Goal: Download file/media

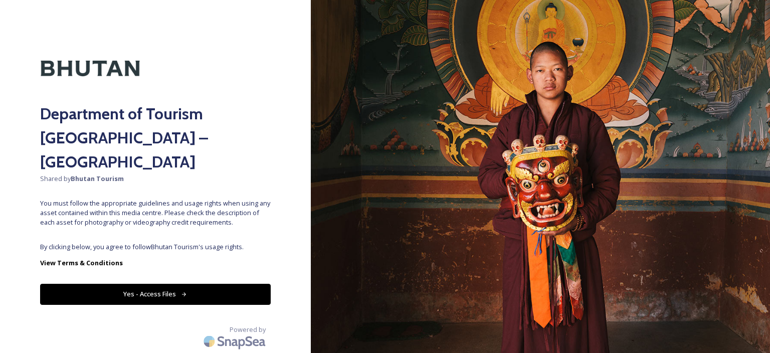
click at [150, 284] on button "Yes - Access Files" at bounding box center [155, 294] width 230 height 21
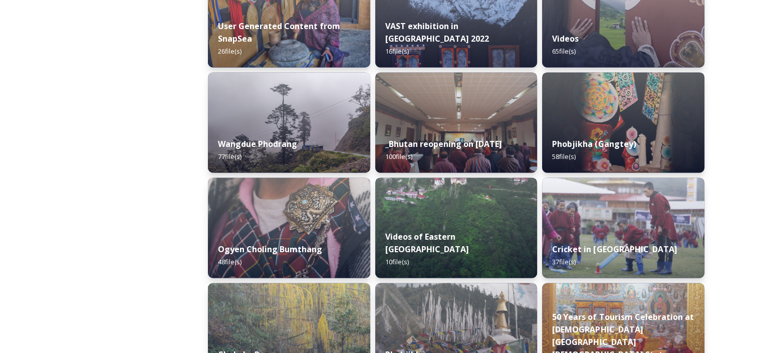
scroll to position [1206, 0]
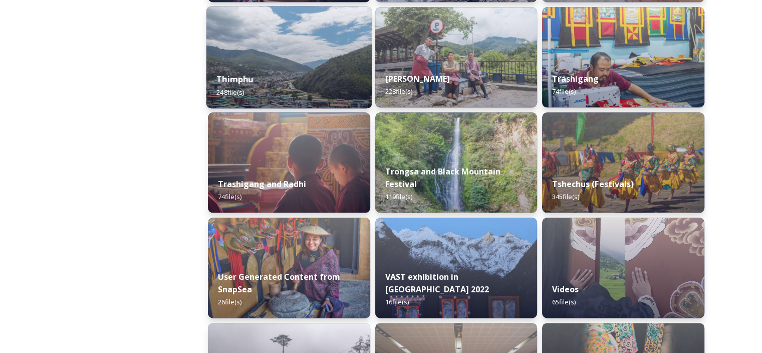
click at [249, 74] on strong "Thimphu" at bounding box center [234, 79] width 37 height 11
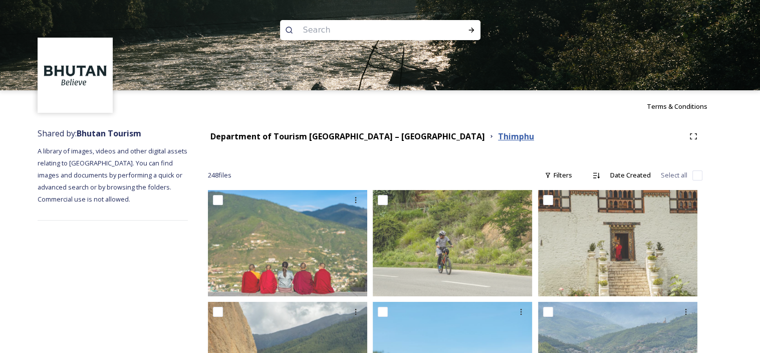
click at [498, 135] on strong "Thimphu" at bounding box center [516, 136] width 36 height 11
click at [373, 135] on strong "Department of Tourism [GEOGRAPHIC_DATA] – [GEOGRAPHIC_DATA]" at bounding box center [347, 136] width 275 height 11
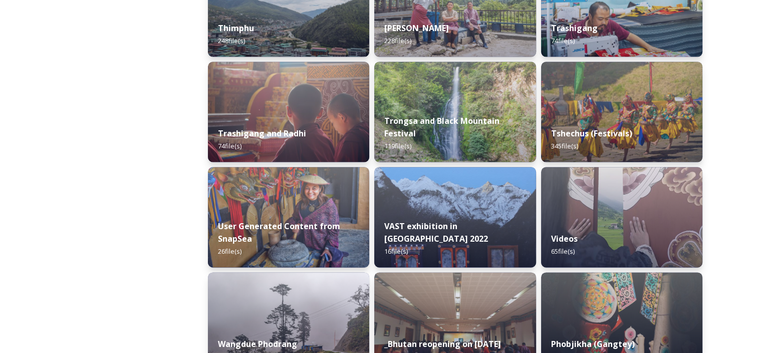
scroll to position [1256, 0]
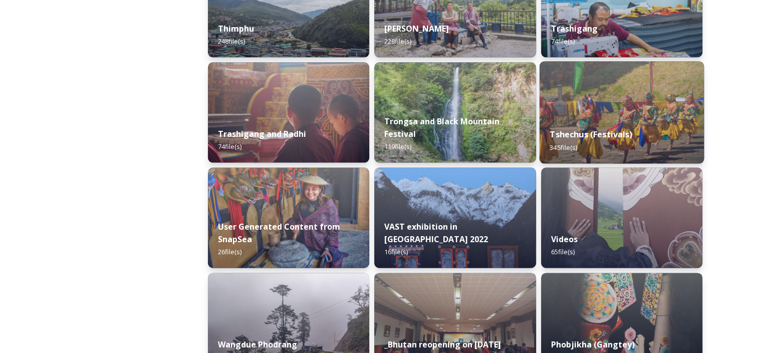
click at [584, 136] on strong "Tshechus (Festivals)" at bounding box center [591, 134] width 83 height 11
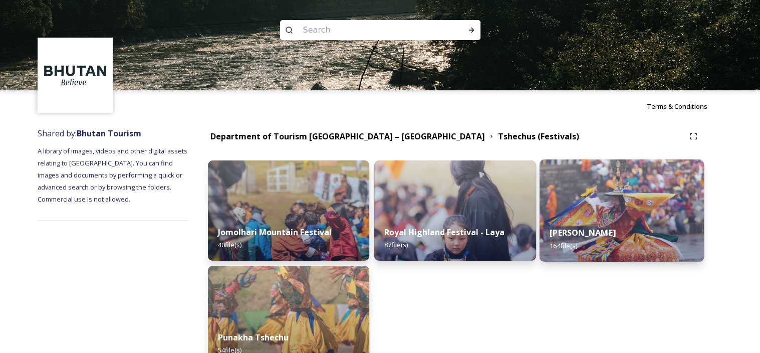
click at [591, 226] on div "Thimphu Tshechu 164 file(s)" at bounding box center [621, 239] width 165 height 46
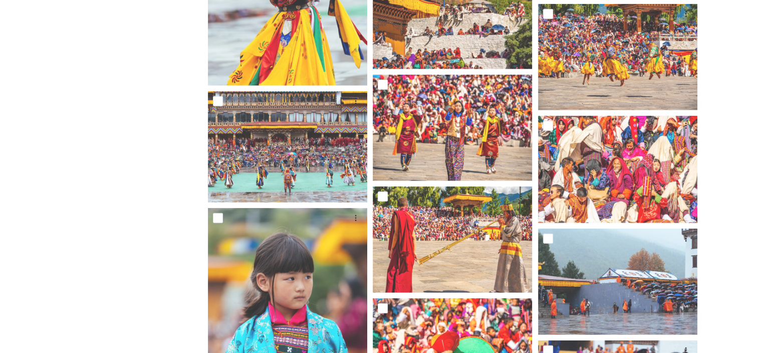
scroll to position [6287, 0]
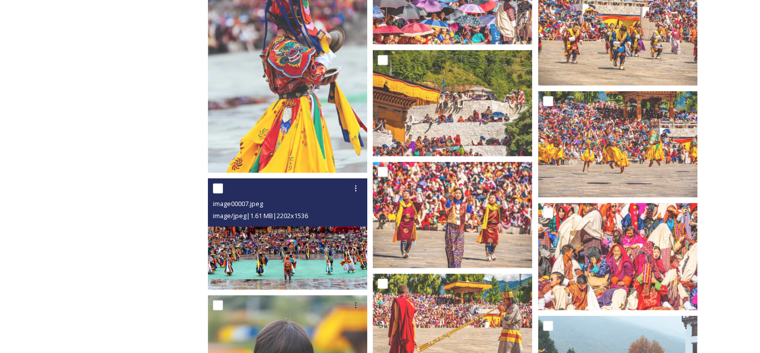
click at [325, 253] on img at bounding box center [287, 233] width 159 height 111
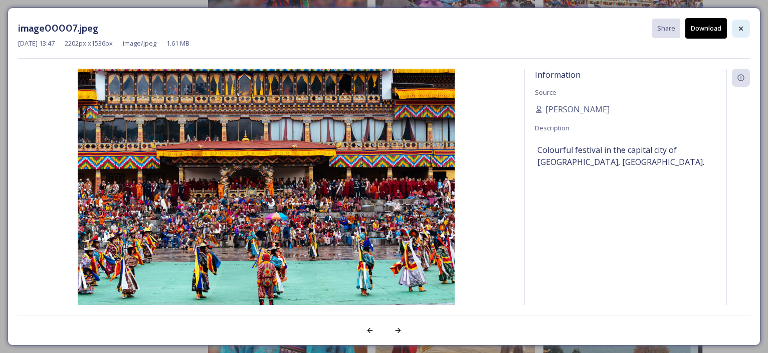
click at [742, 26] on icon at bounding box center [741, 28] width 4 height 4
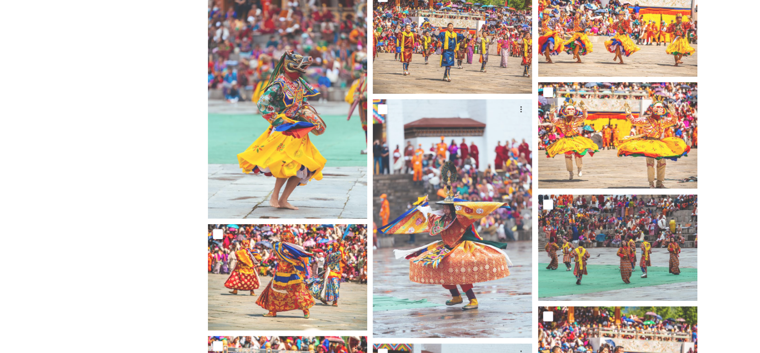
scroll to position [4083, 0]
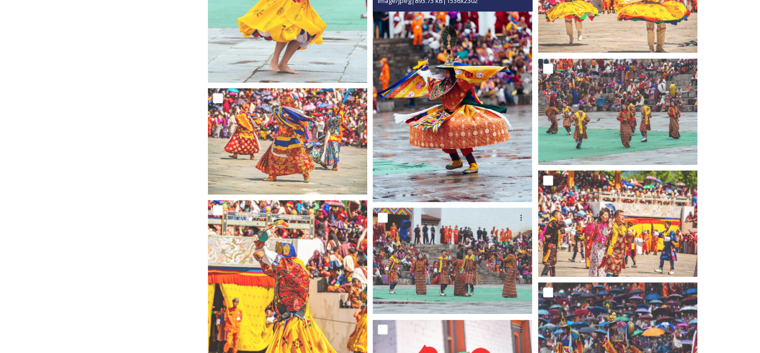
click at [486, 138] on img at bounding box center [452, 82] width 159 height 239
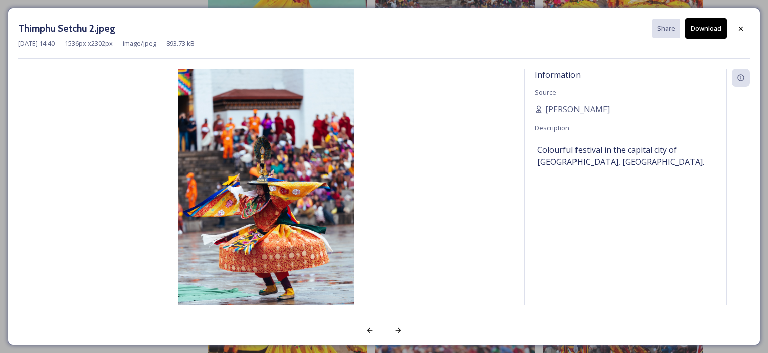
click at [709, 32] on button "Download" at bounding box center [706, 28] width 42 height 21
click at [740, 27] on icon at bounding box center [741, 29] width 8 height 8
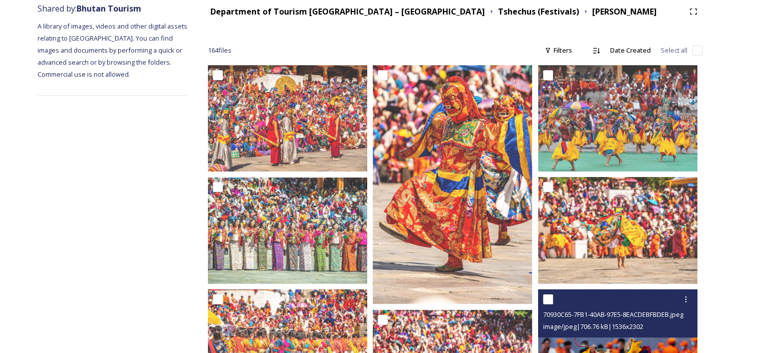
scroll to position [124, 0]
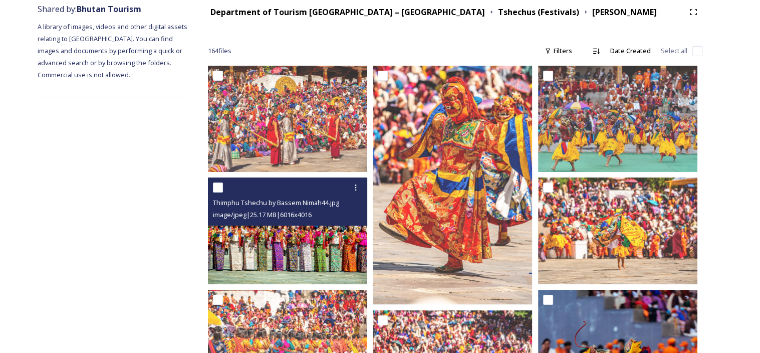
click at [296, 251] on img at bounding box center [287, 231] width 159 height 106
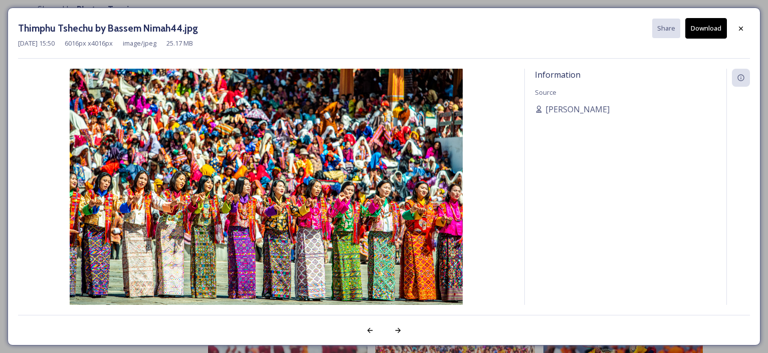
click at [698, 30] on button "Download" at bounding box center [706, 28] width 42 height 21
click at [739, 28] on icon at bounding box center [741, 29] width 8 height 8
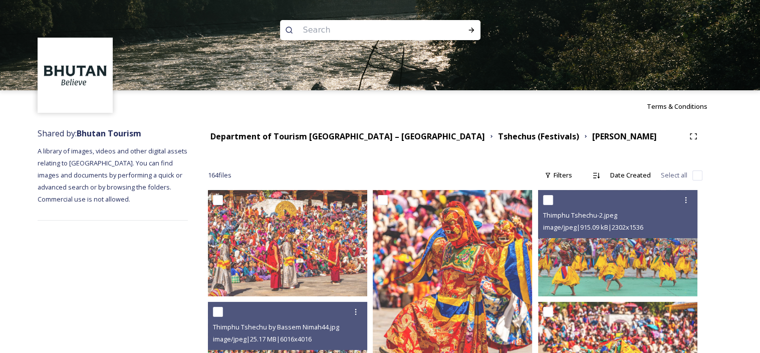
scroll to position [200, 0]
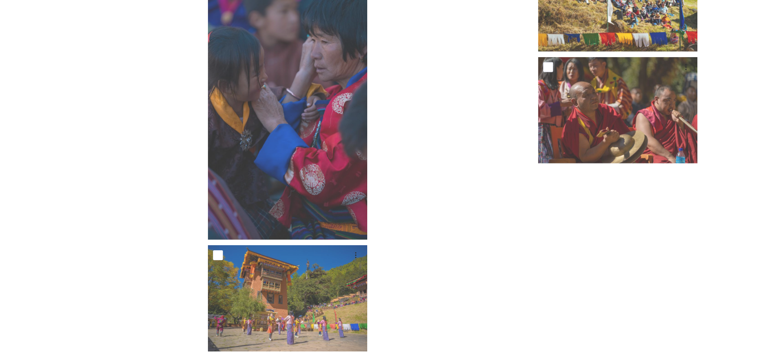
scroll to position [3108, 0]
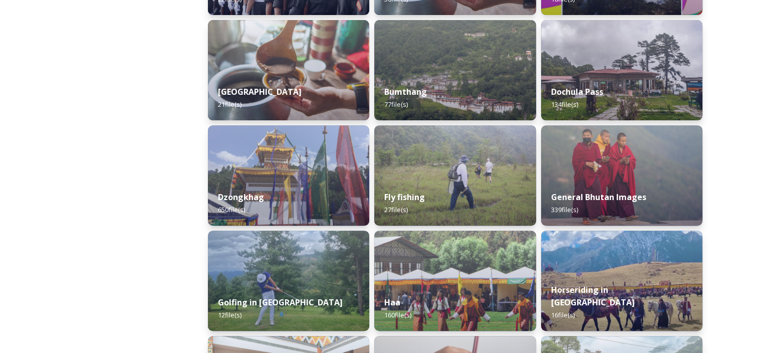
scroll to position [351, 0]
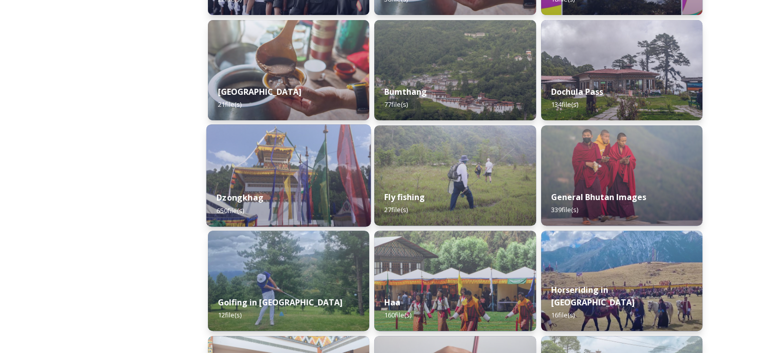
click at [248, 196] on strong "Dzongkhag" at bounding box center [239, 197] width 47 height 11
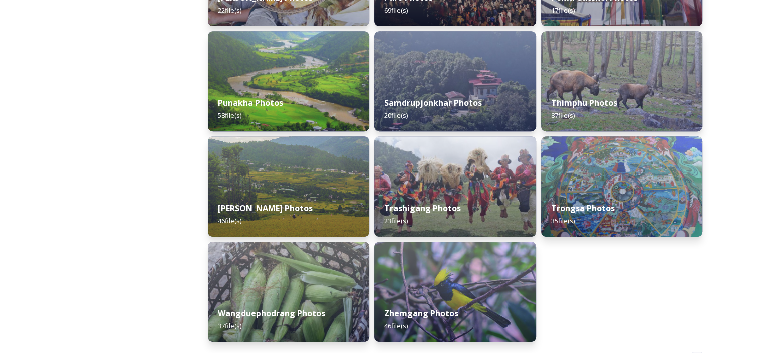
scroll to position [451, 0]
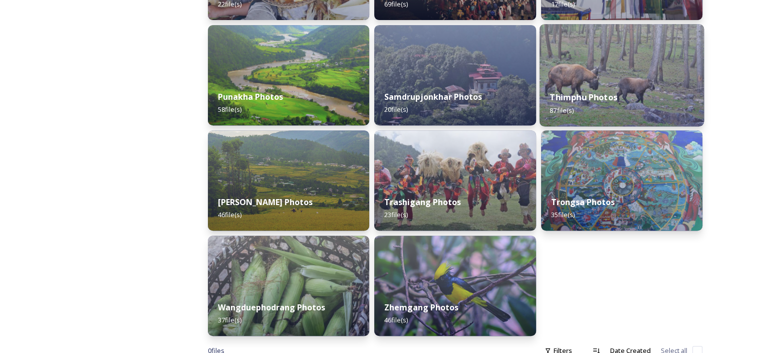
click at [584, 97] on strong "Thimphu Photos" at bounding box center [584, 97] width 68 height 11
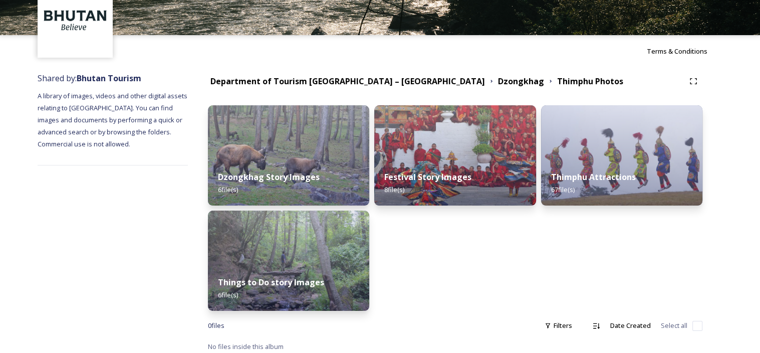
scroll to position [60, 0]
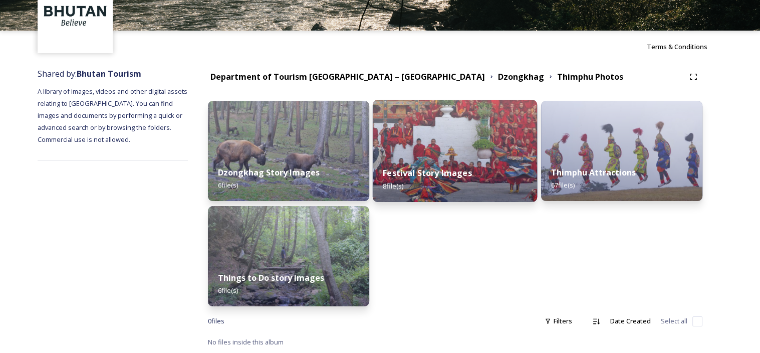
click at [411, 161] on div "Festival Story Images 8 file(s)" at bounding box center [455, 179] width 165 height 46
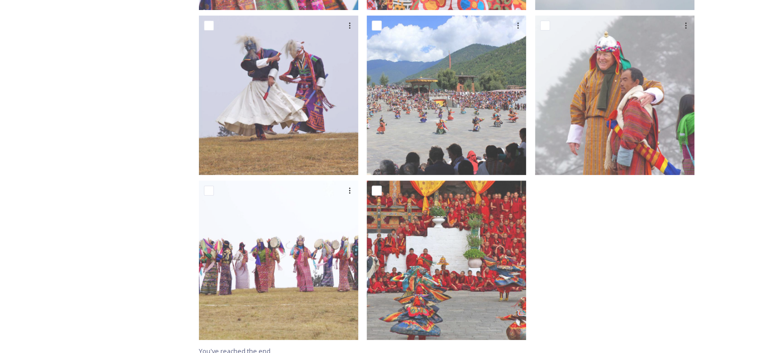
scroll to position [348, 0]
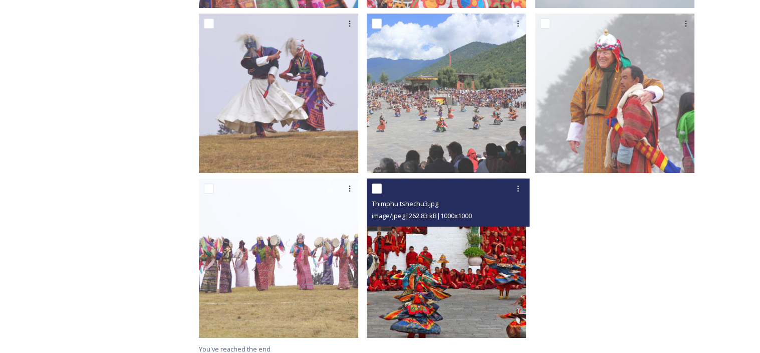
click at [471, 252] on img at bounding box center [446, 257] width 159 height 159
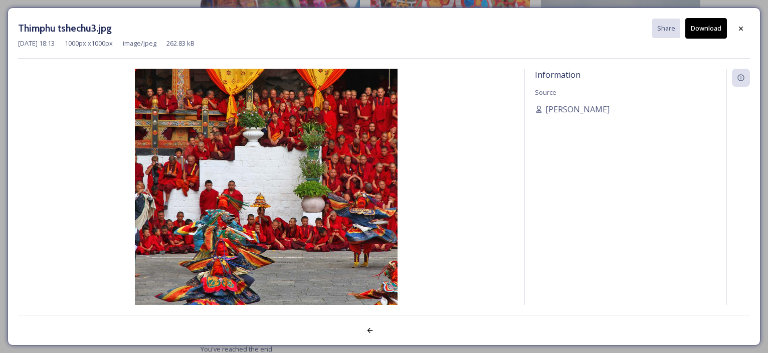
click at [703, 35] on button "Download" at bounding box center [706, 28] width 42 height 21
drag, startPoint x: 740, startPoint y: 162, endPoint x: 747, endPoint y: 154, distance: 10.3
click at [741, 162] on div at bounding box center [738, 200] width 24 height 263
click at [744, 26] on icon at bounding box center [741, 29] width 8 height 8
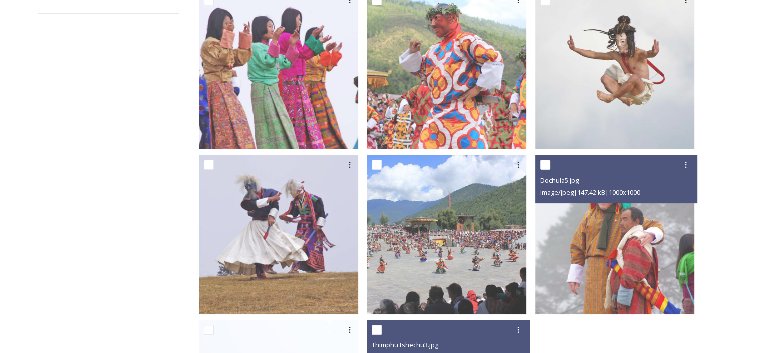
scroll to position [148, 0]
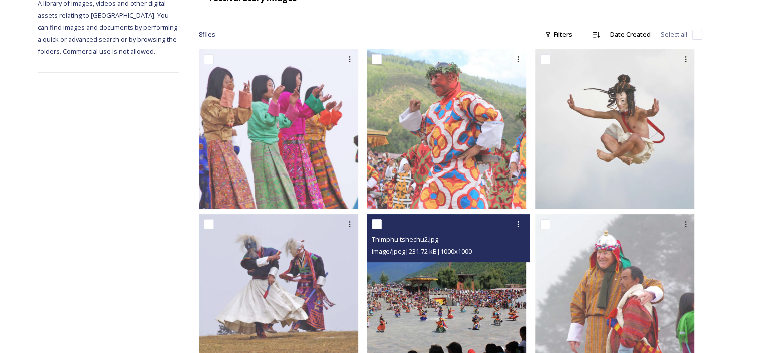
click at [481, 294] on img at bounding box center [446, 293] width 159 height 159
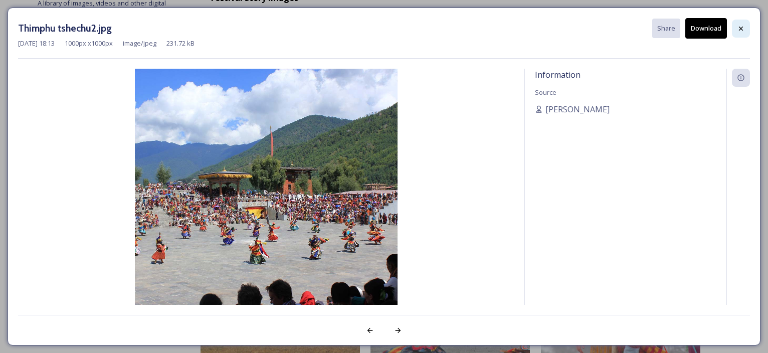
click at [743, 32] on div at bounding box center [741, 29] width 18 height 18
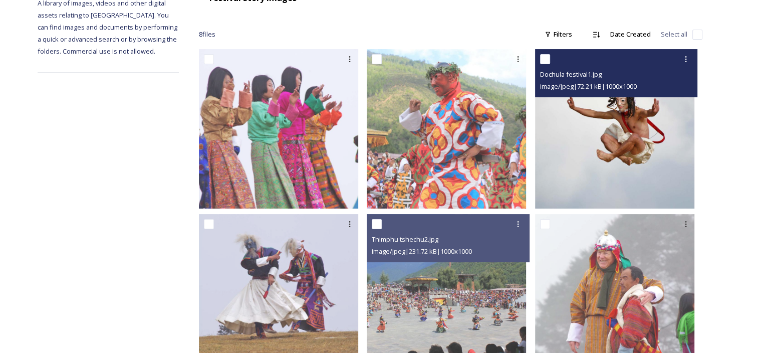
click at [580, 144] on img at bounding box center [614, 128] width 159 height 159
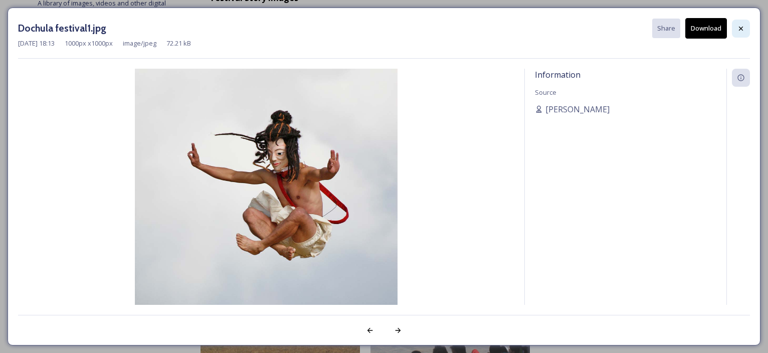
click at [738, 26] on icon at bounding box center [741, 29] width 8 height 8
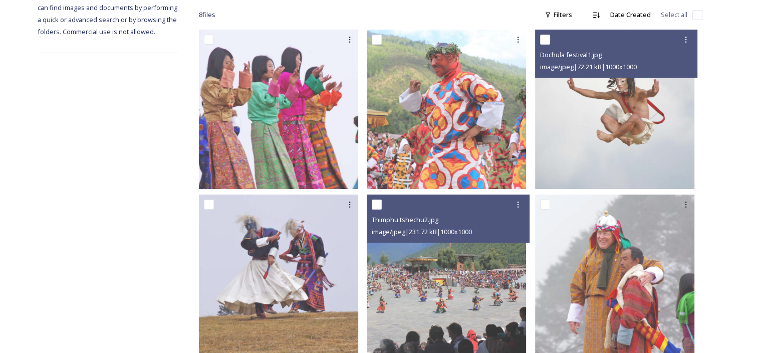
scroll to position [98, 0]
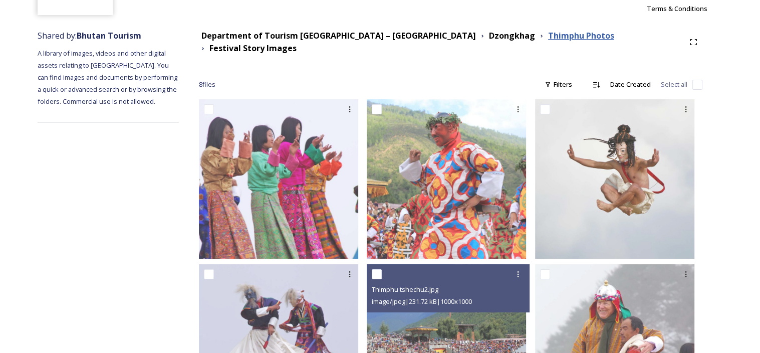
click at [548, 40] on strong "Thimphu Photos" at bounding box center [581, 35] width 66 height 11
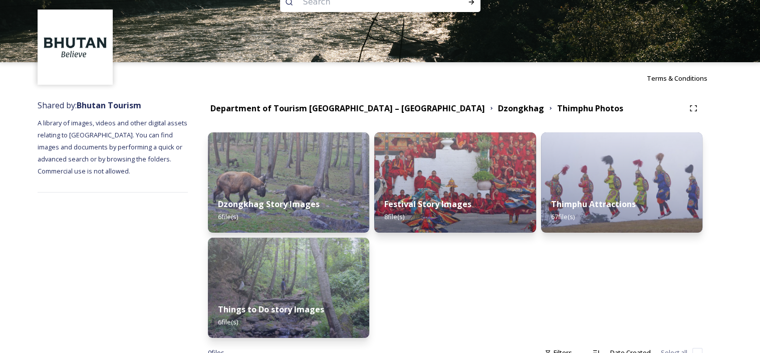
scroll to position [50, 0]
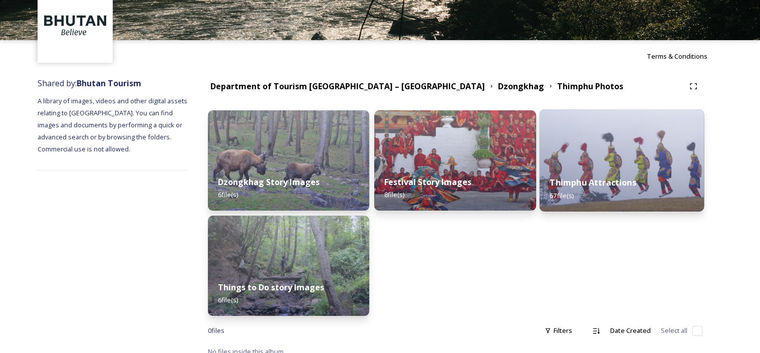
click at [590, 184] on strong "Thimphu Attractions" at bounding box center [593, 182] width 86 height 11
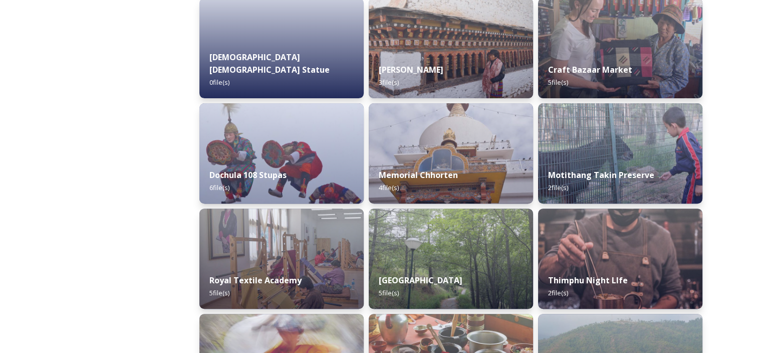
scroll to position [301, 0]
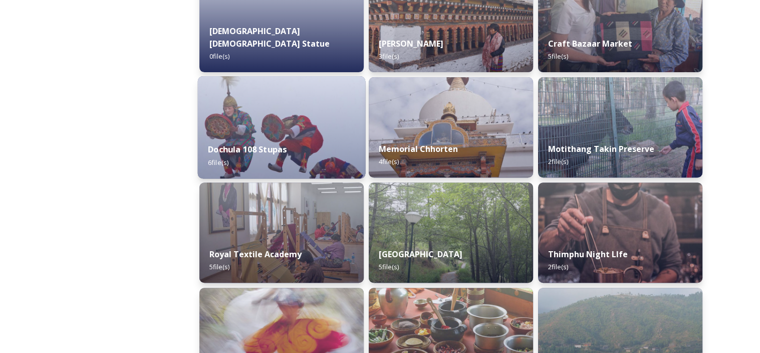
click at [270, 133] on div "Dochula 108 Stupas 6 file(s)" at bounding box center [282, 156] width 168 height 46
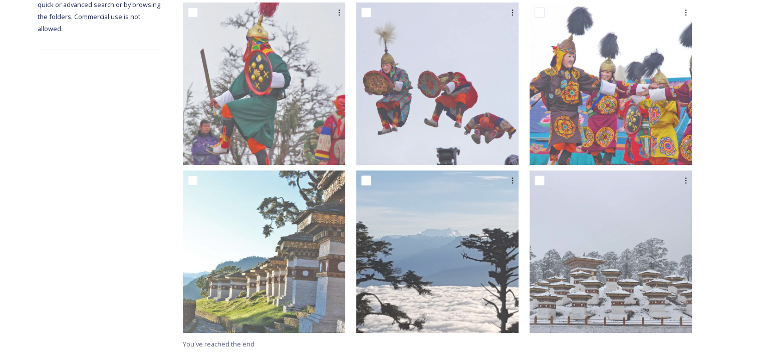
scroll to position [196, 0]
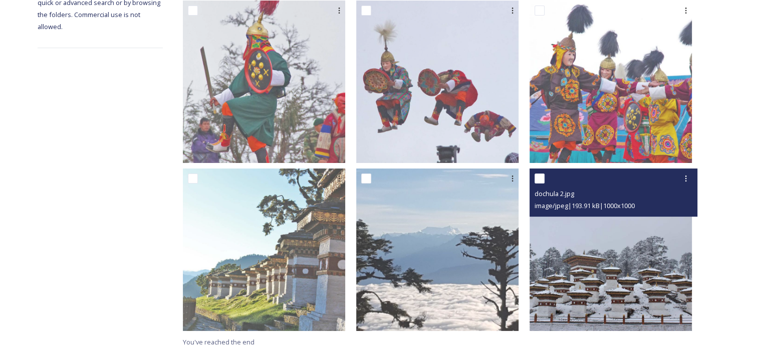
click at [627, 256] on img at bounding box center [611, 249] width 162 height 162
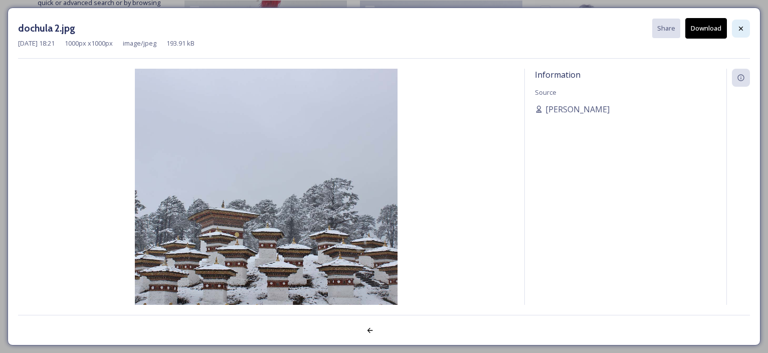
click at [748, 28] on div at bounding box center [741, 29] width 18 height 18
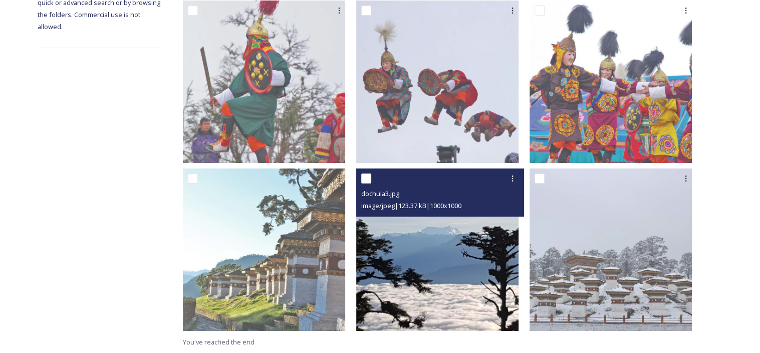
click at [457, 271] on img at bounding box center [437, 249] width 162 height 162
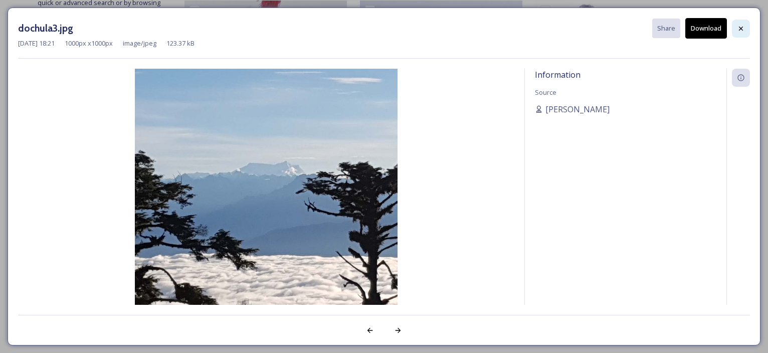
click at [740, 28] on icon at bounding box center [741, 29] width 8 height 8
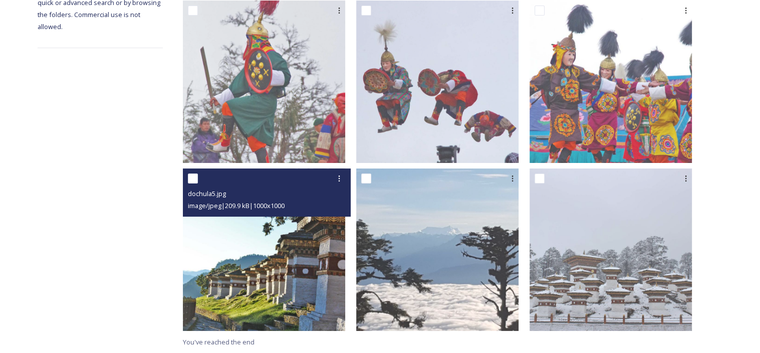
click at [317, 255] on img at bounding box center [264, 249] width 162 height 162
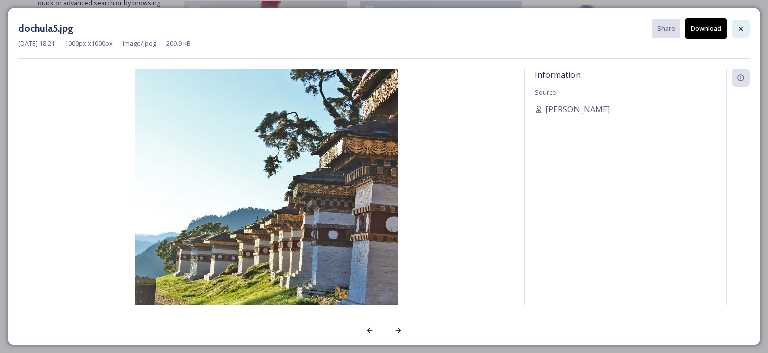
click at [740, 33] on div at bounding box center [741, 29] width 18 height 18
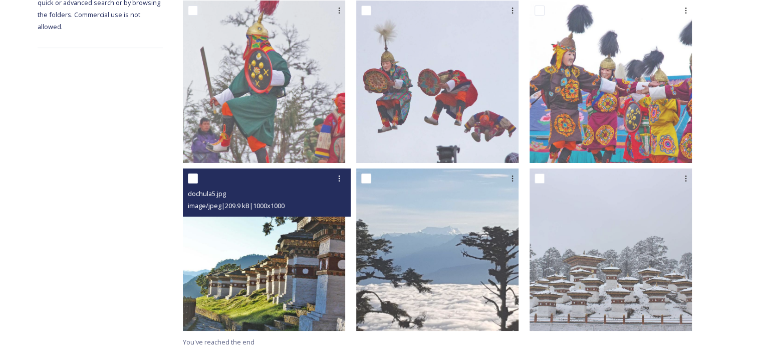
click at [283, 276] on img at bounding box center [264, 249] width 162 height 162
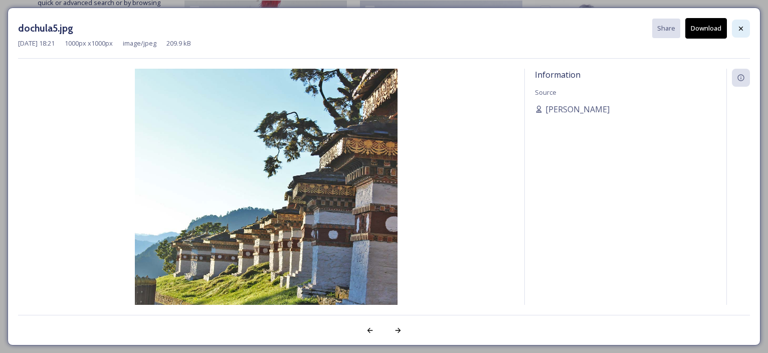
click at [744, 32] on div at bounding box center [741, 29] width 18 height 18
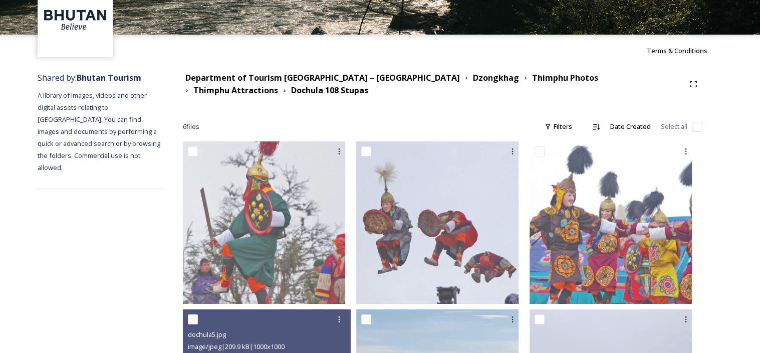
scroll to position [0, 0]
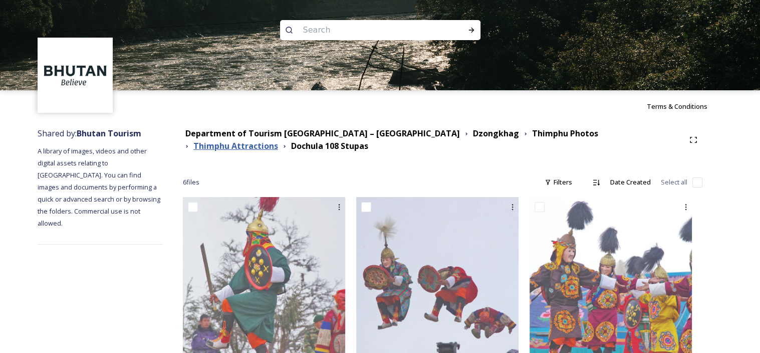
click at [278, 140] on strong "Thimphu Attractions" at bounding box center [235, 145] width 85 height 11
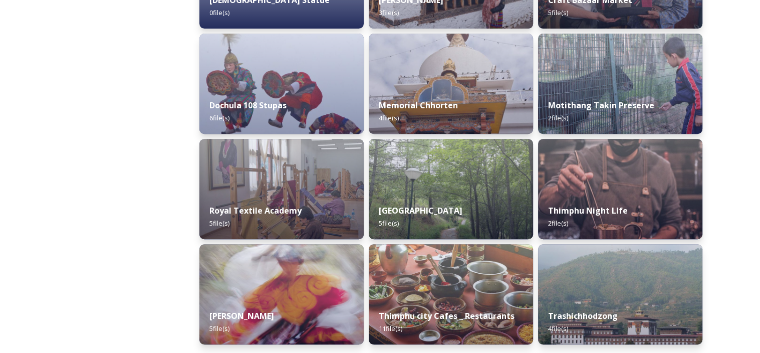
scroll to position [351, 0]
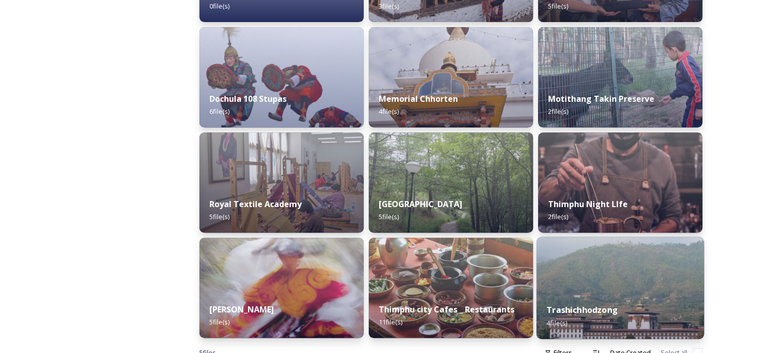
click at [666, 293] on div "Trashichhodzong 4 file(s)" at bounding box center [621, 316] width 168 height 46
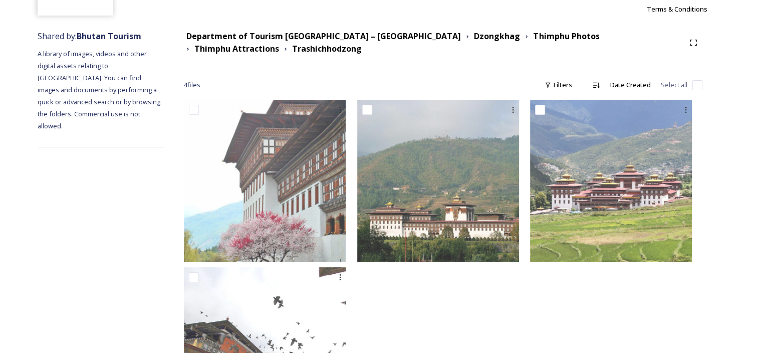
scroll to position [95, 0]
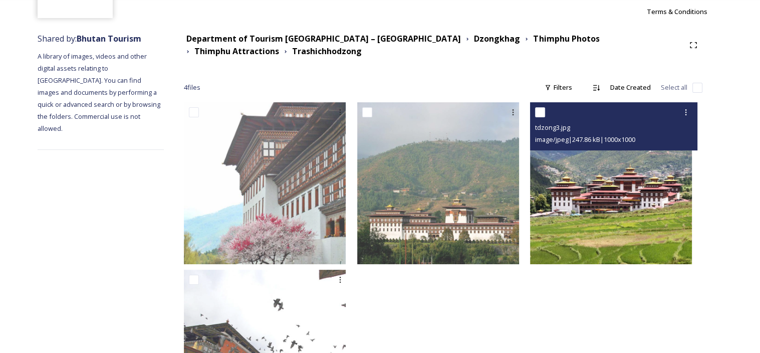
click at [648, 230] on img at bounding box center [611, 183] width 162 height 162
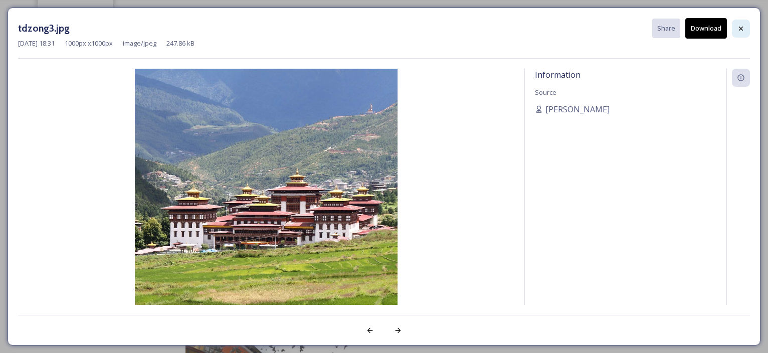
click at [742, 30] on icon at bounding box center [741, 29] width 8 height 8
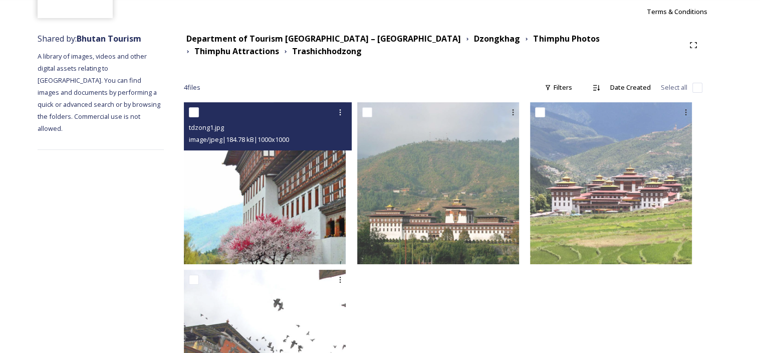
click at [302, 237] on img at bounding box center [265, 183] width 162 height 162
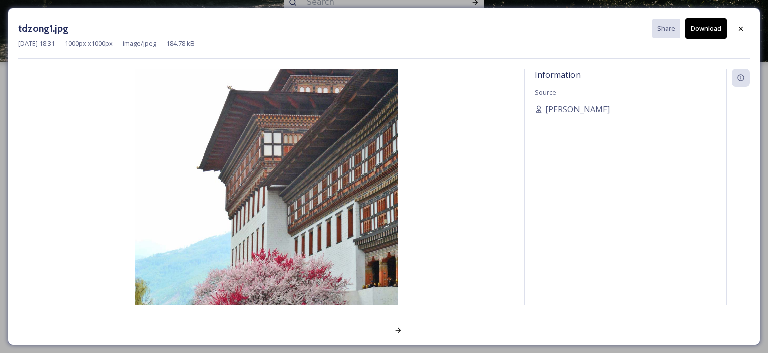
click at [707, 27] on button "Download" at bounding box center [706, 28] width 42 height 21
click at [743, 27] on icon at bounding box center [741, 29] width 8 height 8
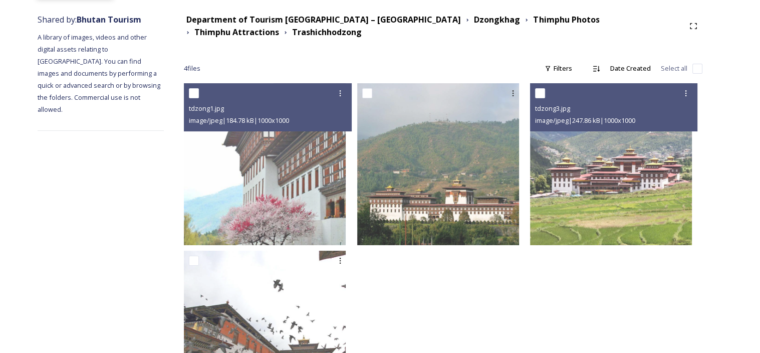
scroll to position [195, 0]
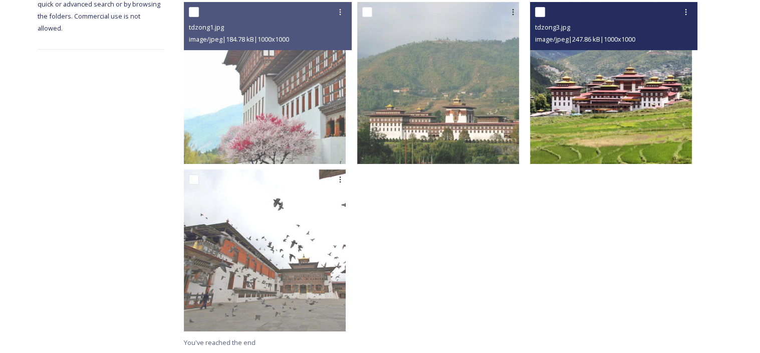
click at [573, 122] on img at bounding box center [611, 83] width 162 height 162
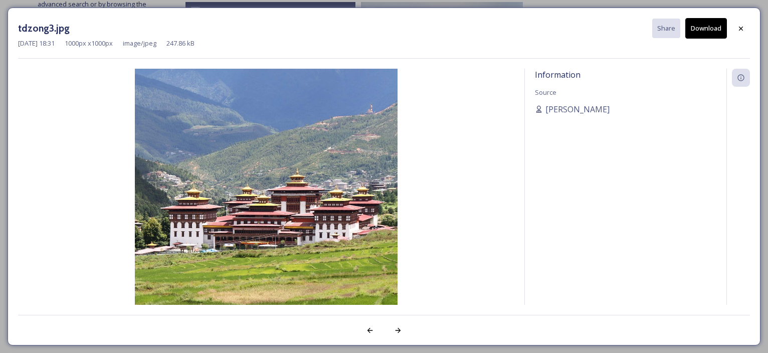
click at [712, 30] on button "Download" at bounding box center [706, 28] width 42 height 21
click at [741, 28] on icon at bounding box center [741, 28] width 4 height 4
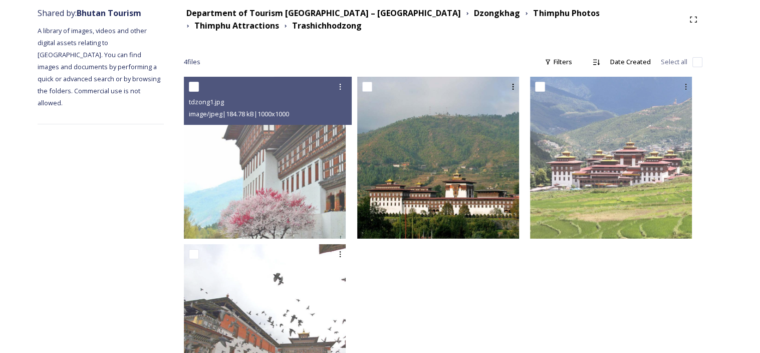
scroll to position [0, 0]
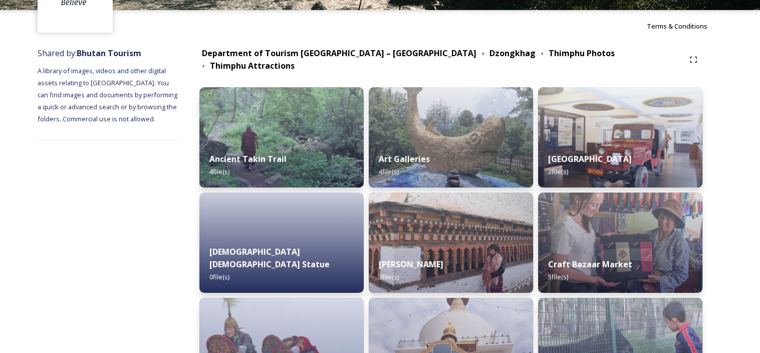
scroll to position [251, 0]
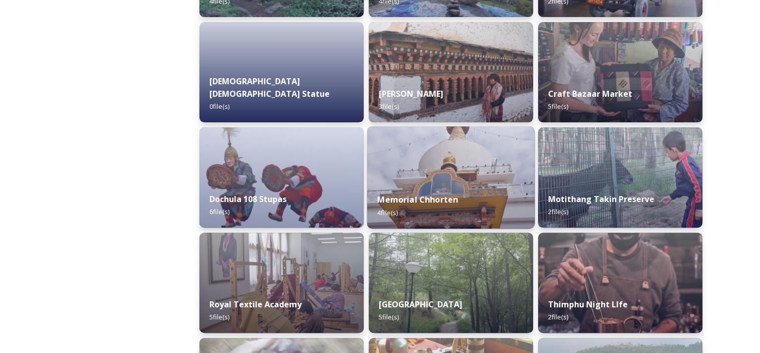
click at [495, 183] on div "Memorial Chhorten 4 file(s)" at bounding box center [451, 206] width 168 height 46
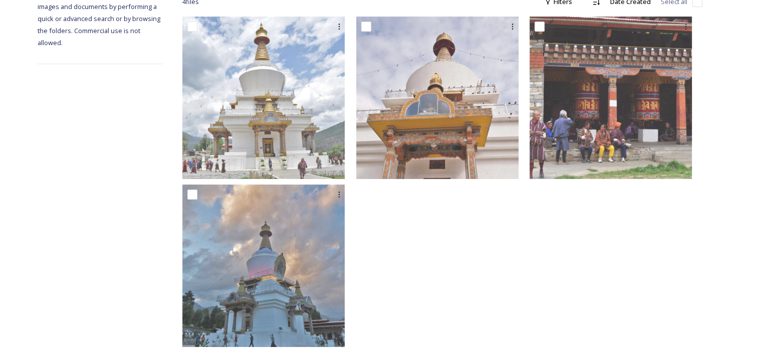
scroll to position [196, 0]
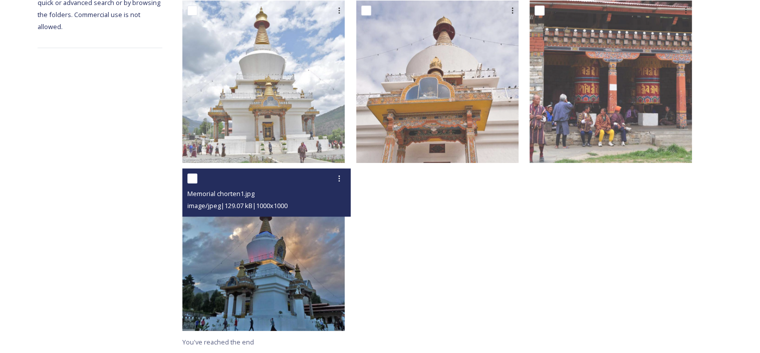
click at [323, 289] on img at bounding box center [263, 249] width 162 height 162
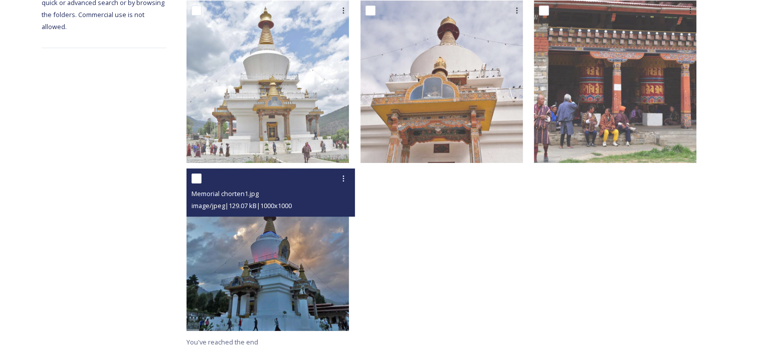
scroll to position [28, 0]
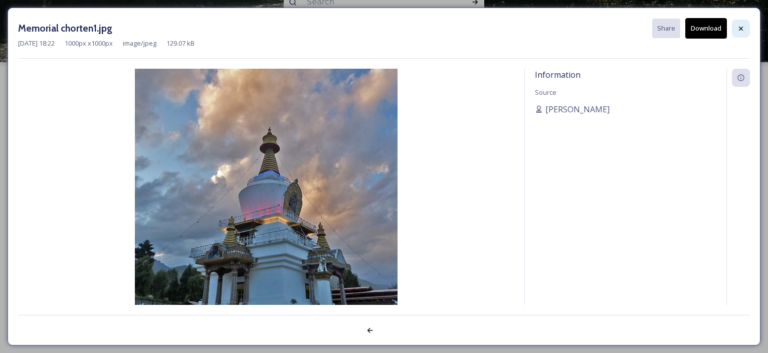
click at [740, 29] on icon at bounding box center [741, 28] width 4 height 4
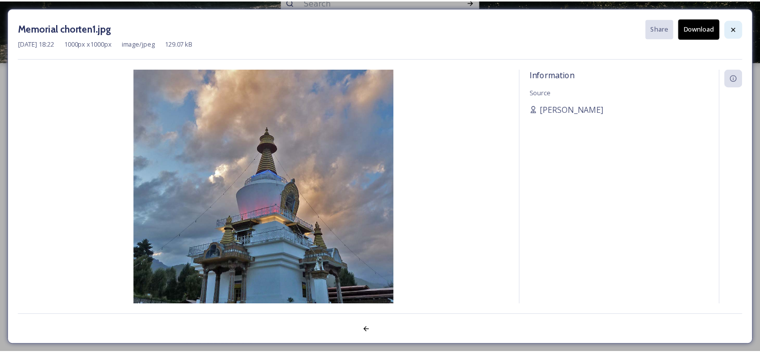
scroll to position [196, 0]
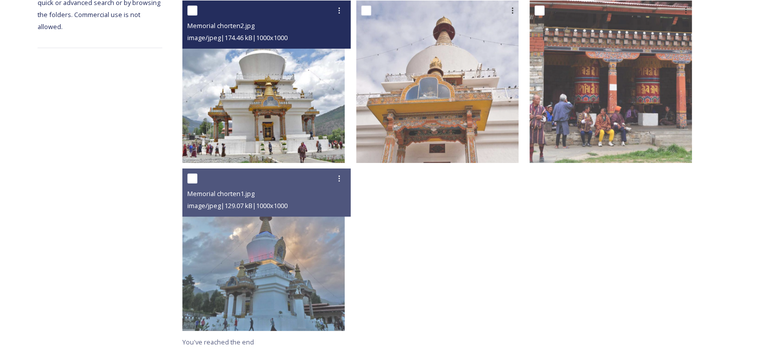
click at [287, 108] on img at bounding box center [263, 82] width 162 height 162
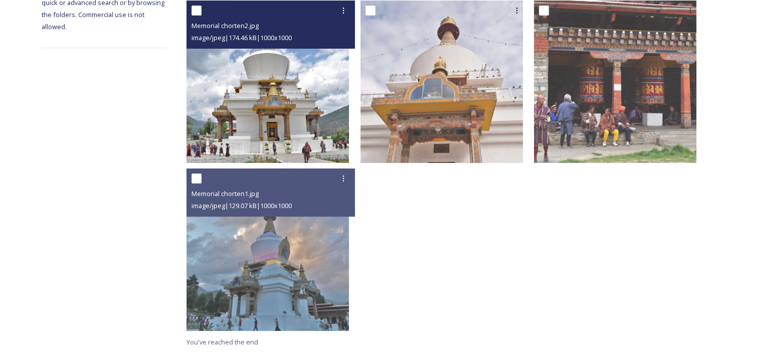
scroll to position [28, 0]
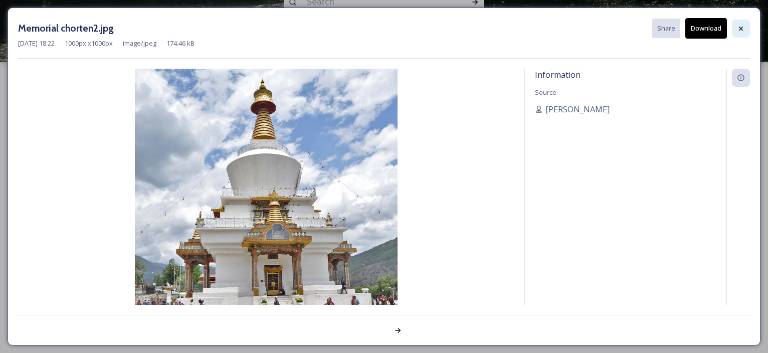
click at [735, 25] on div at bounding box center [741, 29] width 18 height 18
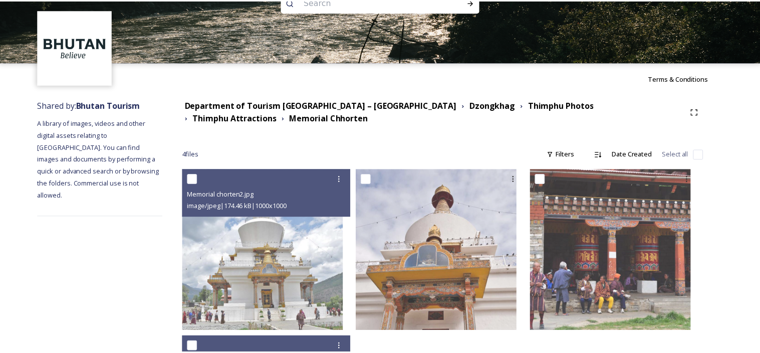
scroll to position [196, 0]
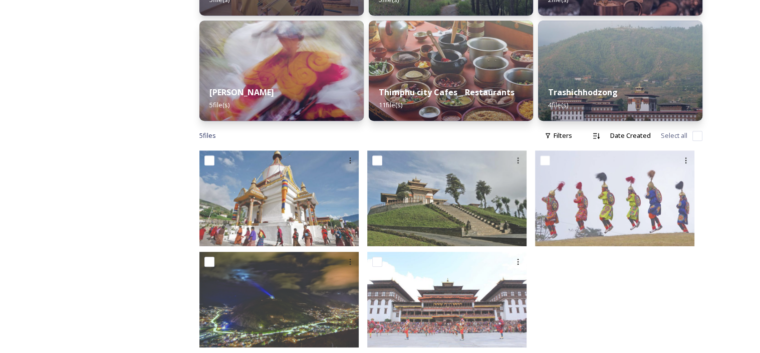
scroll to position [577, 0]
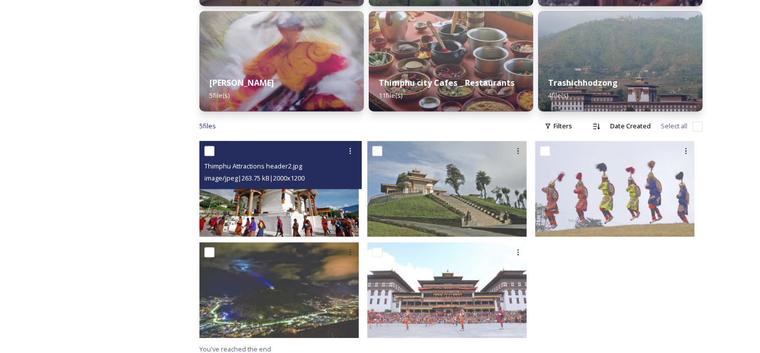
click at [307, 208] on img at bounding box center [278, 189] width 159 height 96
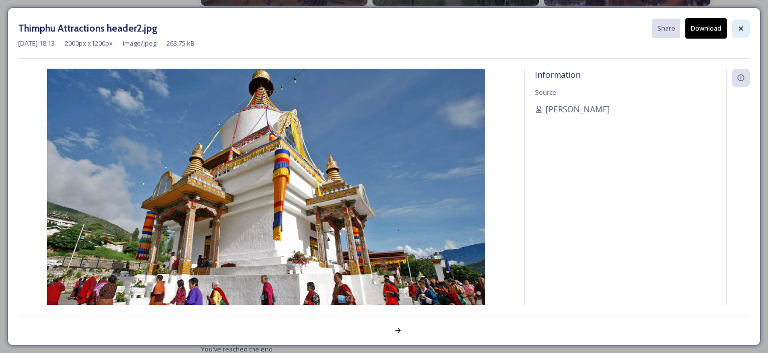
click at [740, 28] on icon at bounding box center [741, 28] width 4 height 4
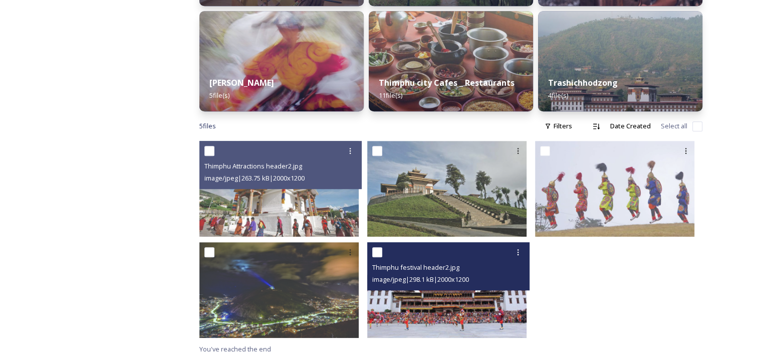
click at [467, 298] on img at bounding box center [446, 290] width 159 height 96
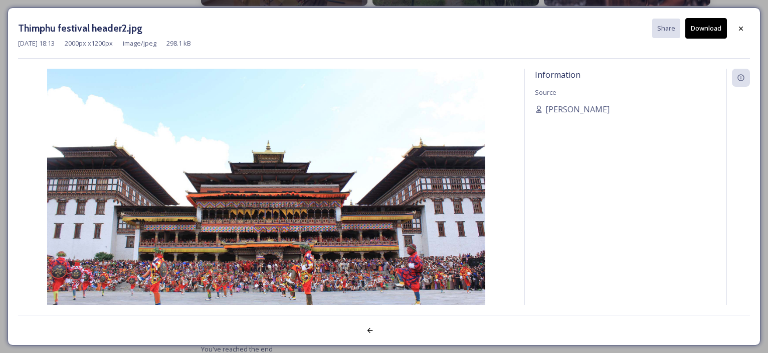
click at [697, 27] on button "Download" at bounding box center [706, 28] width 42 height 21
click at [742, 27] on icon at bounding box center [741, 29] width 8 height 8
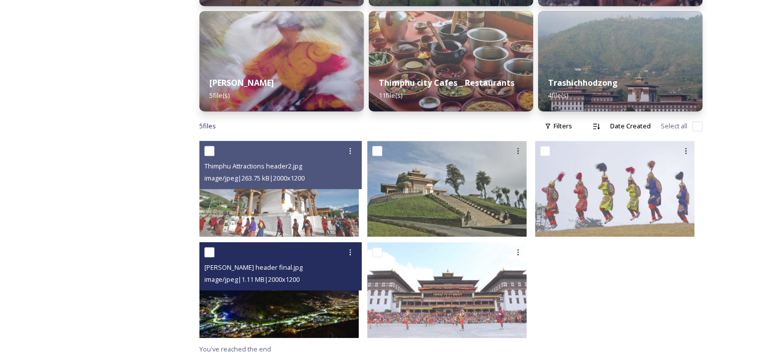
click at [316, 296] on img at bounding box center [278, 290] width 159 height 96
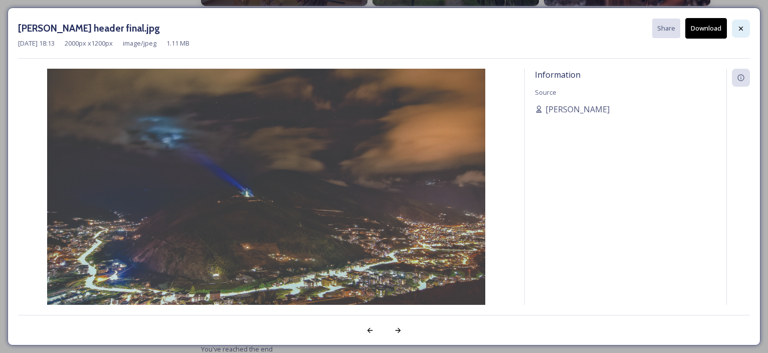
click at [742, 28] on icon at bounding box center [741, 29] width 8 height 8
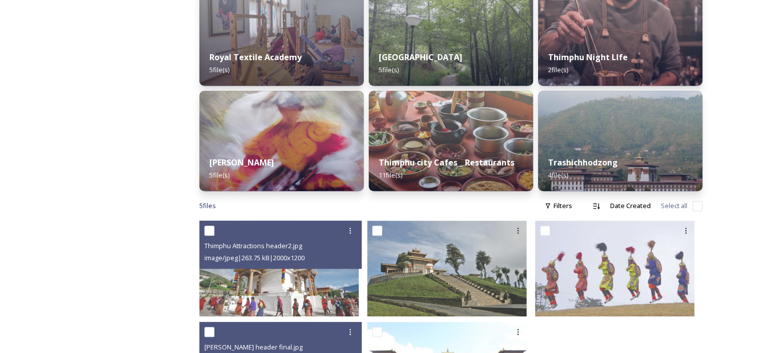
scroll to position [477, 0]
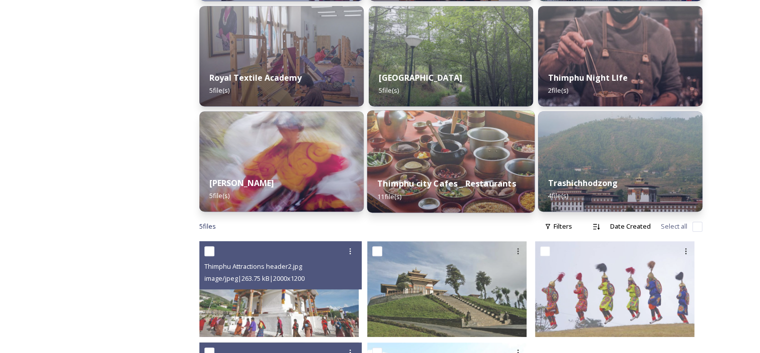
click at [461, 154] on img at bounding box center [451, 161] width 168 height 102
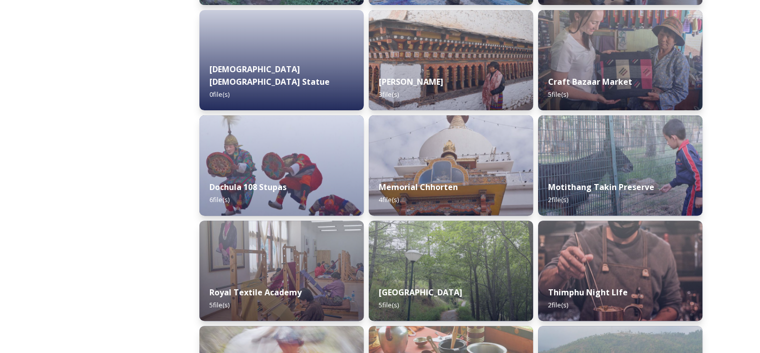
scroll to position [351, 0]
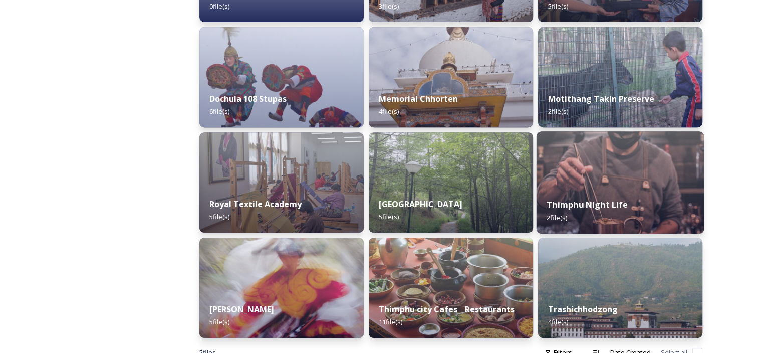
click at [593, 189] on div "Thimphu Night LIfe 2 file(s)" at bounding box center [621, 211] width 168 height 46
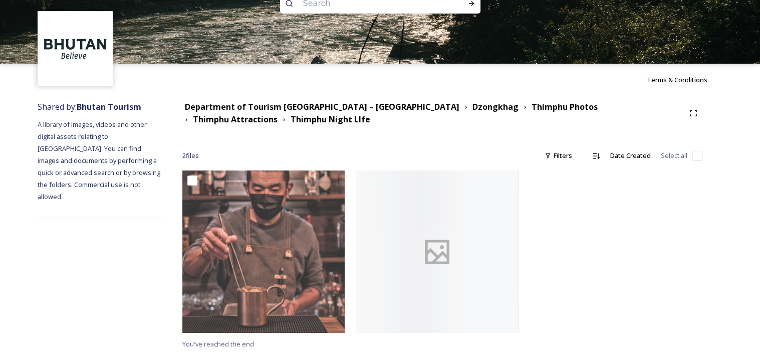
scroll to position [28, 0]
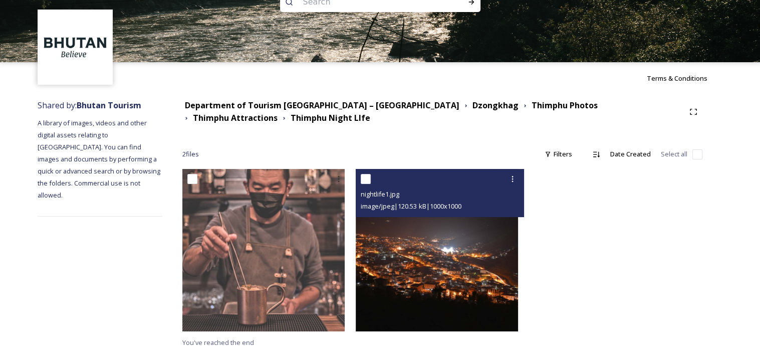
click at [477, 261] on img at bounding box center [437, 250] width 162 height 162
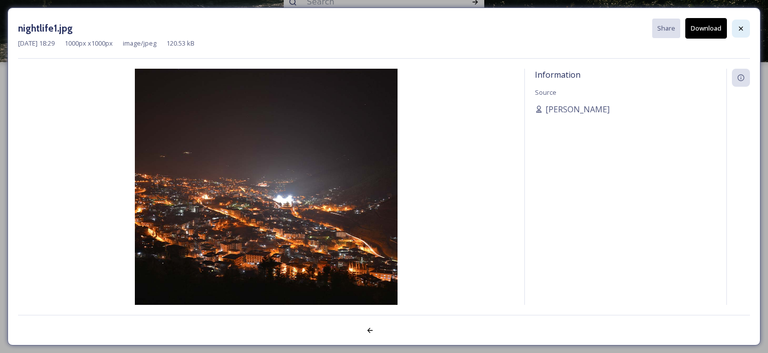
click at [741, 22] on div at bounding box center [741, 29] width 18 height 18
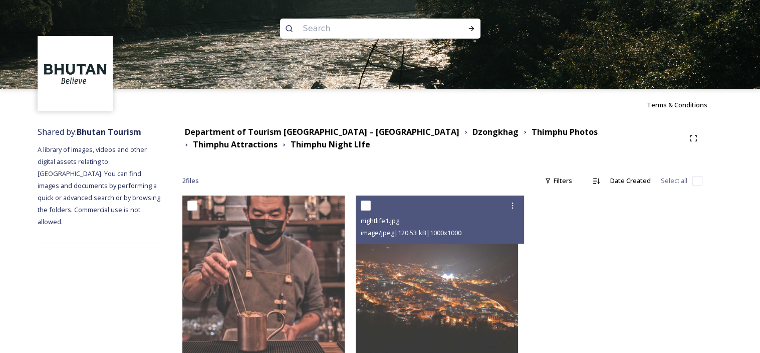
scroll to position [0, 0]
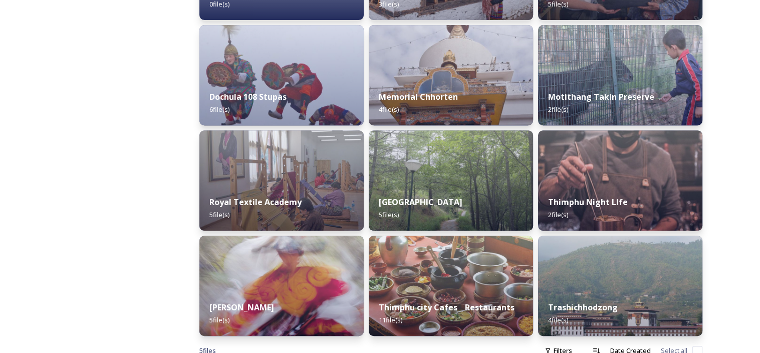
scroll to position [401, 0]
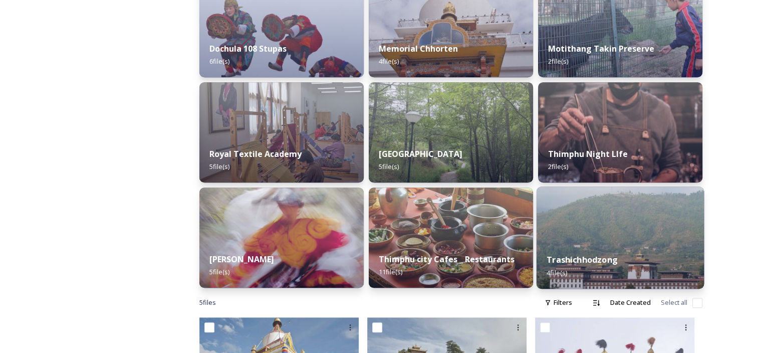
click at [670, 243] on div "Trashichhodzong 4 file(s)" at bounding box center [621, 266] width 168 height 46
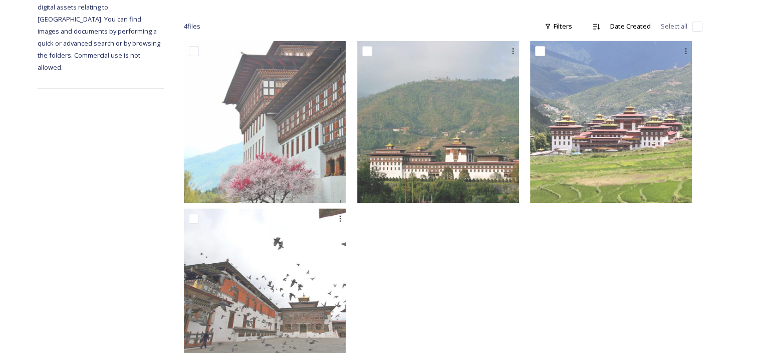
scroll to position [145, 0]
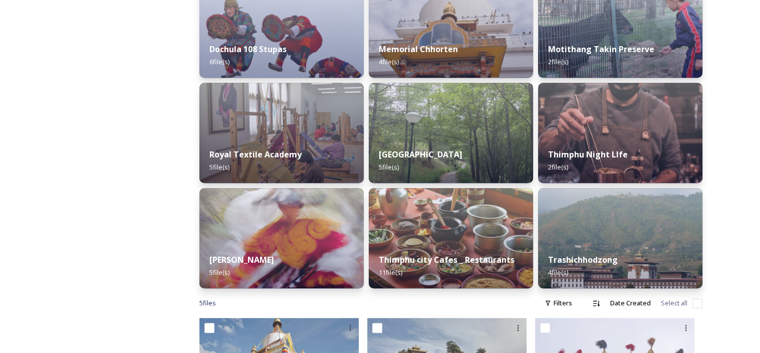
scroll to position [401, 0]
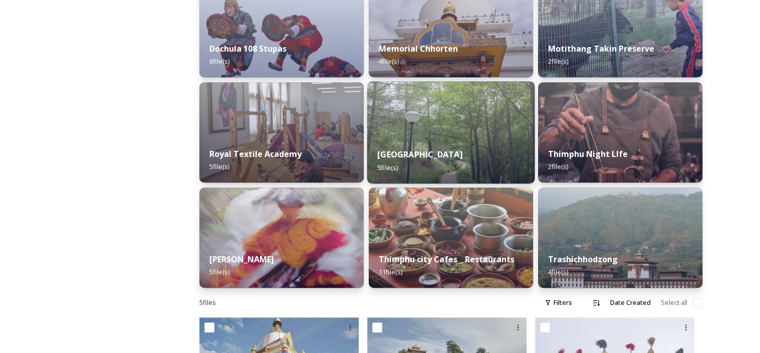
click at [457, 154] on div "[GEOGRAPHIC_DATA] 5 file(s)" at bounding box center [451, 161] width 168 height 46
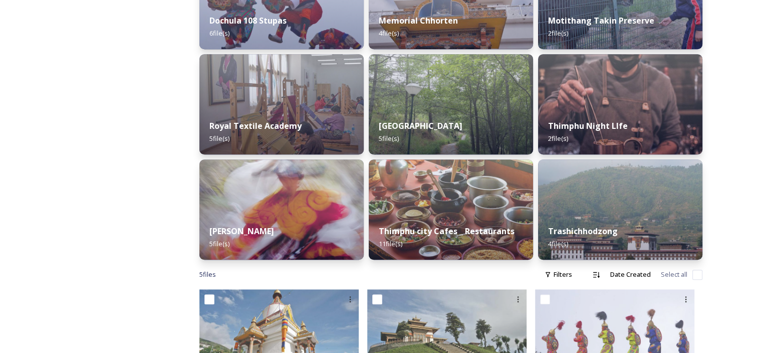
scroll to position [427, 0]
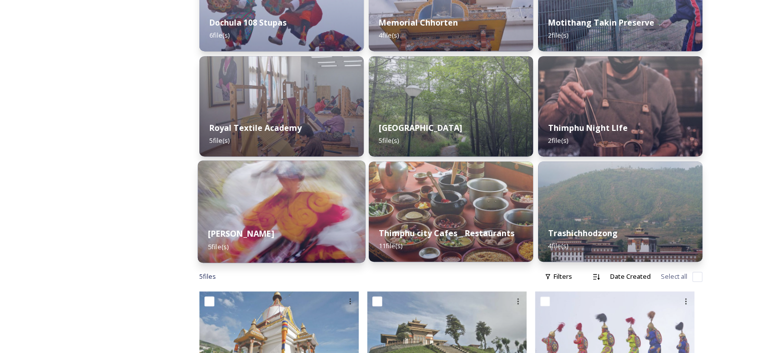
click at [328, 217] on div "Thimphu Tshechu 5 file(s)" at bounding box center [282, 240] width 168 height 46
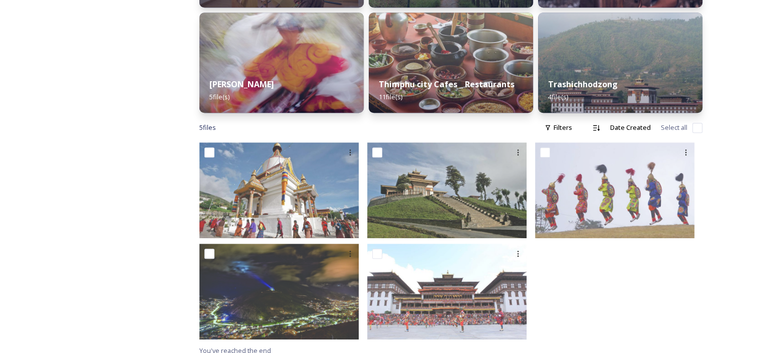
scroll to position [577, 0]
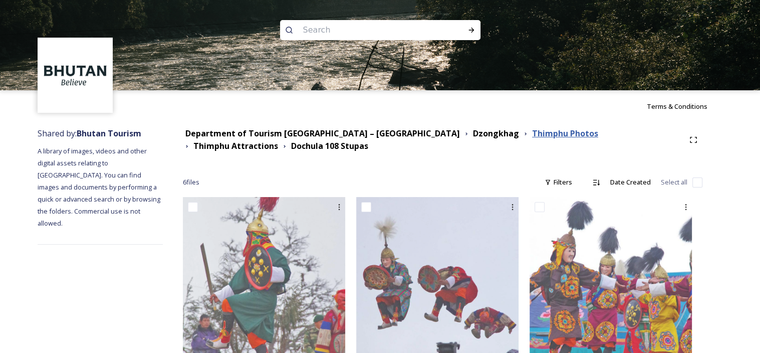
click at [532, 130] on strong "Thimphu Photos" at bounding box center [565, 133] width 66 height 11
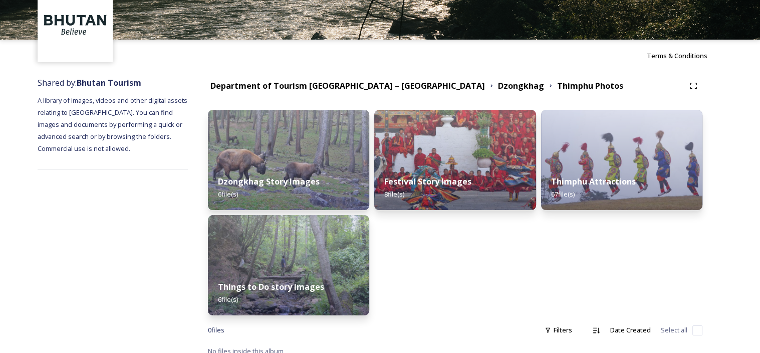
scroll to position [60, 0]
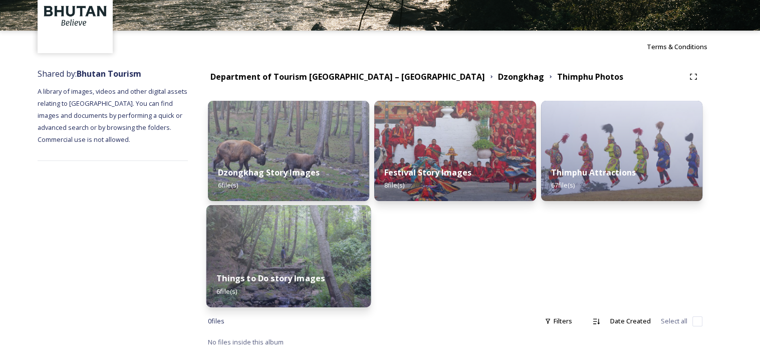
click at [301, 264] on div "Things to Do story Images 6 file(s)" at bounding box center [288, 285] width 165 height 46
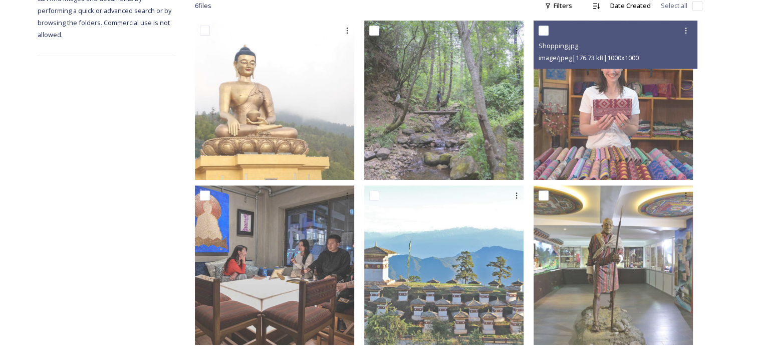
scroll to position [183, 0]
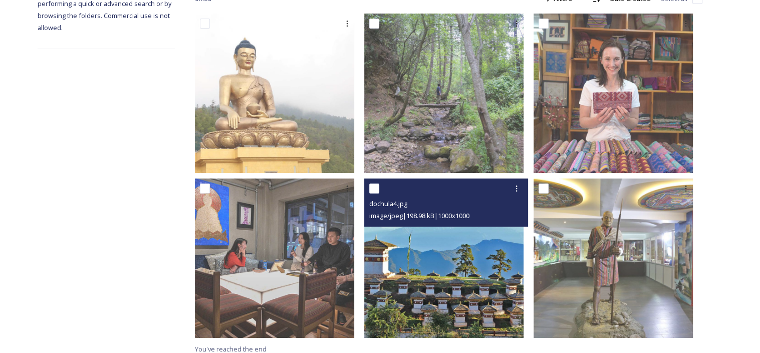
click at [480, 288] on img at bounding box center [443, 257] width 159 height 159
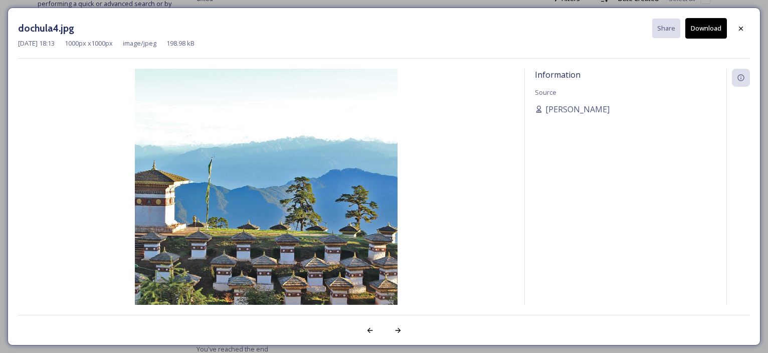
click at [699, 32] on button "Download" at bounding box center [706, 28] width 42 height 21
click at [743, 26] on icon at bounding box center [741, 29] width 8 height 8
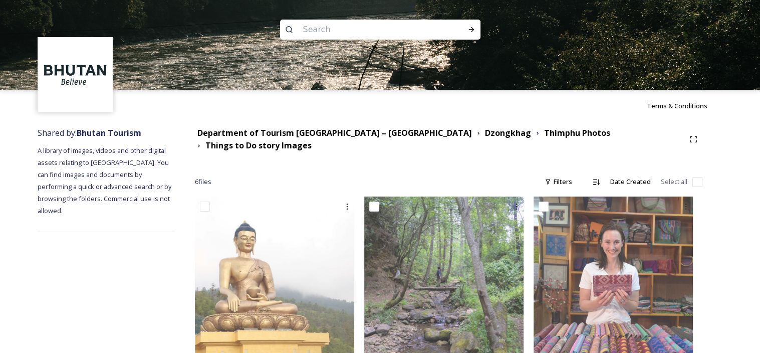
scroll to position [0, 0]
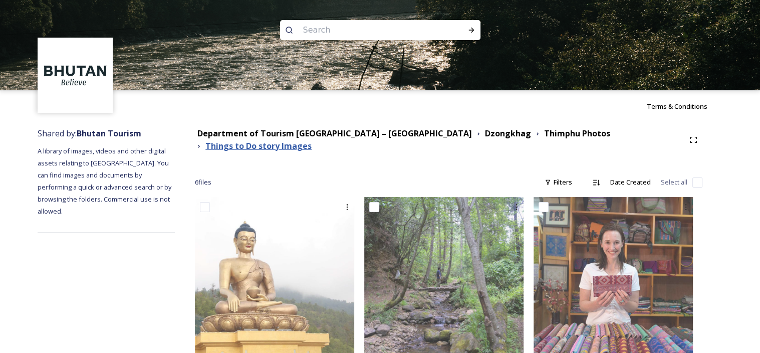
click at [312, 140] on strong "Things to Do story Images" at bounding box center [258, 145] width 106 height 11
click at [544, 136] on strong "Thimphu Photos" at bounding box center [577, 133] width 66 height 11
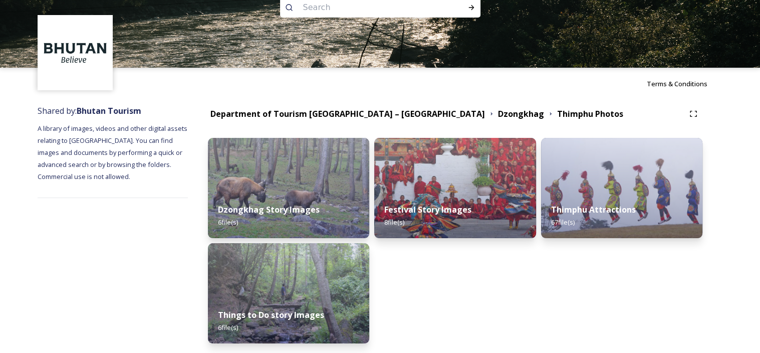
scroll to position [60, 0]
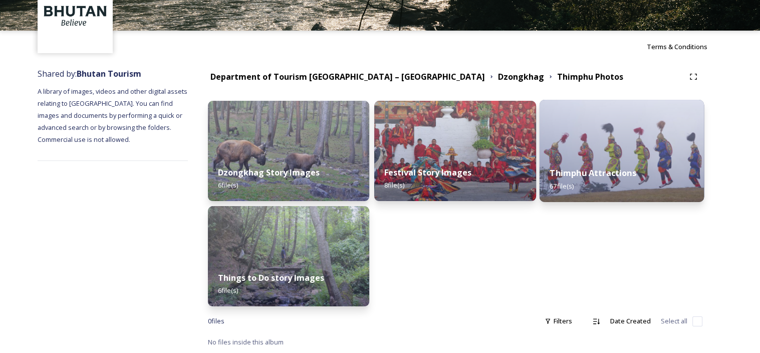
click at [611, 144] on img at bounding box center [621, 151] width 165 height 102
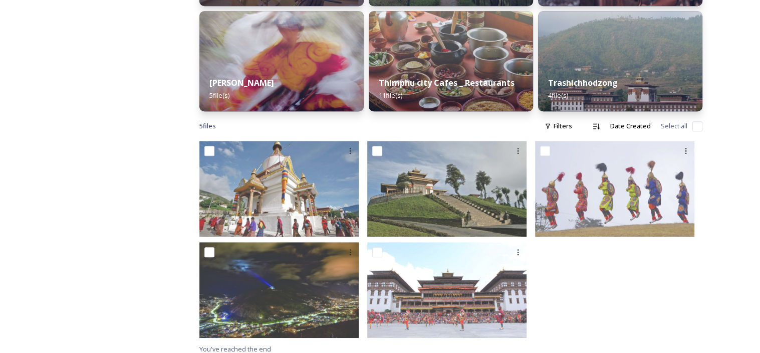
scroll to position [327, 0]
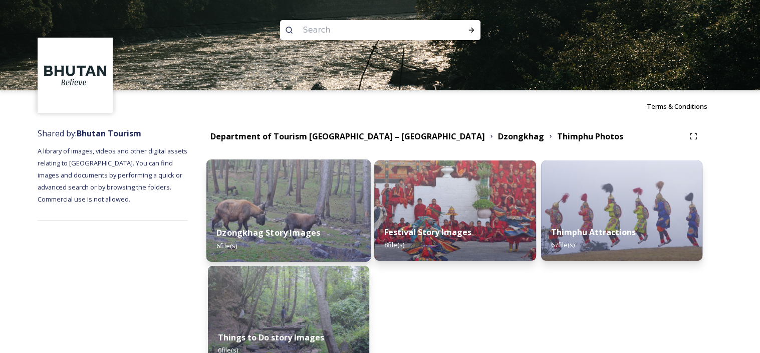
click at [311, 235] on strong "Dzongkhag Story Images" at bounding box center [268, 232] width 104 height 11
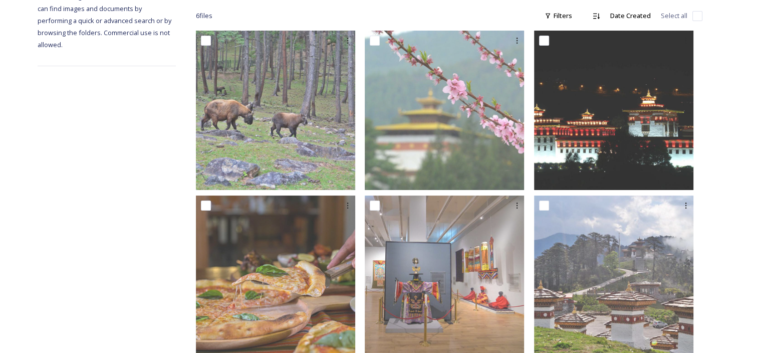
scroll to position [183, 0]
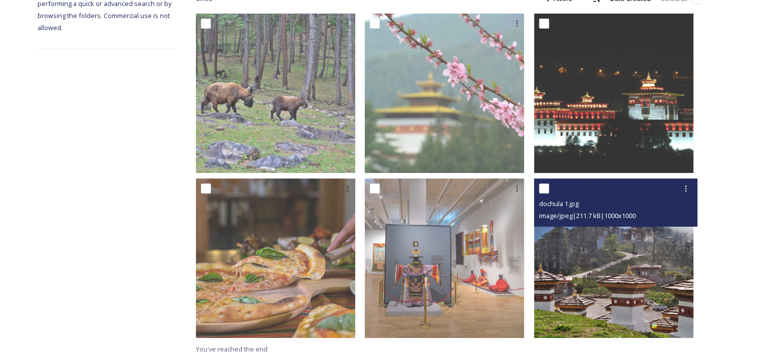
click at [643, 291] on img at bounding box center [613, 257] width 159 height 159
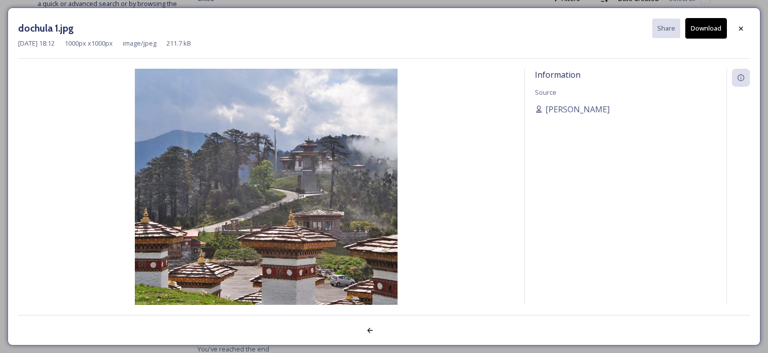
click at [706, 32] on button "Download" at bounding box center [706, 28] width 42 height 21
click at [744, 28] on icon at bounding box center [741, 29] width 8 height 8
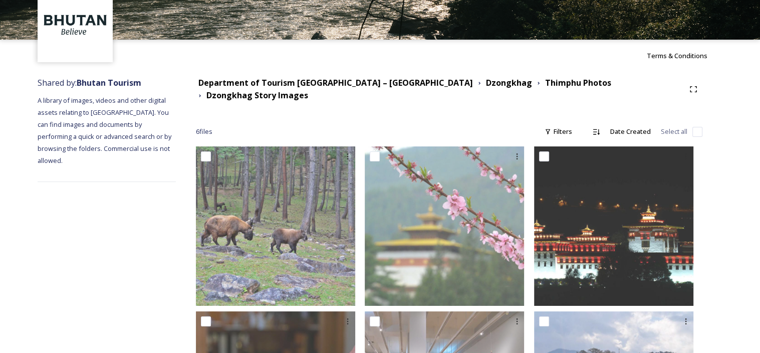
scroll to position [33, 0]
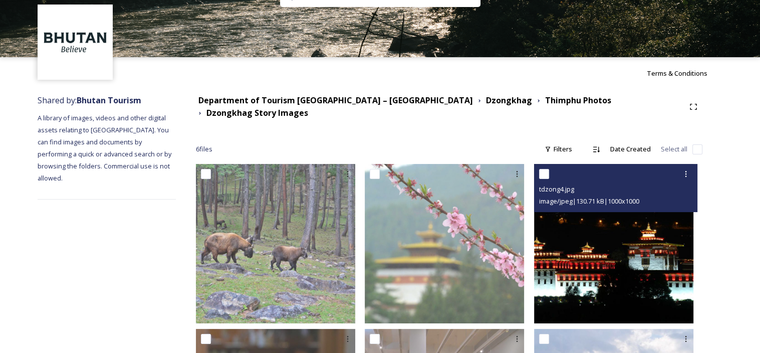
click at [602, 247] on img at bounding box center [613, 243] width 159 height 159
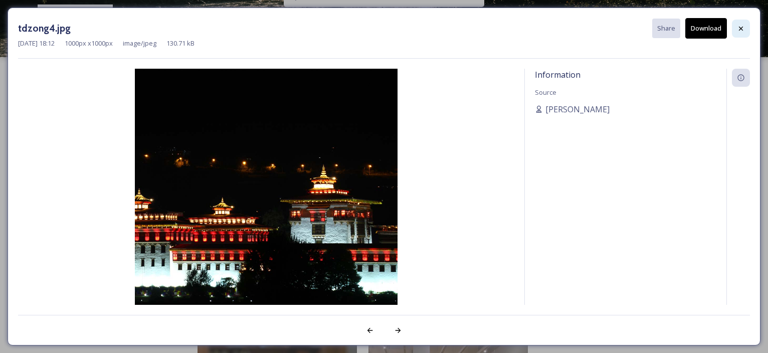
click at [741, 25] on icon at bounding box center [741, 29] width 8 height 8
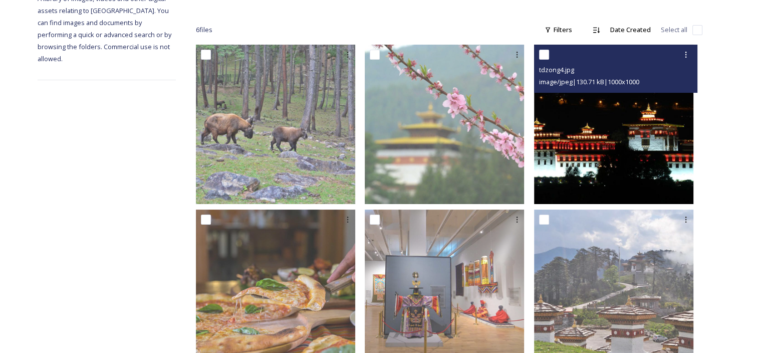
scroll to position [183, 0]
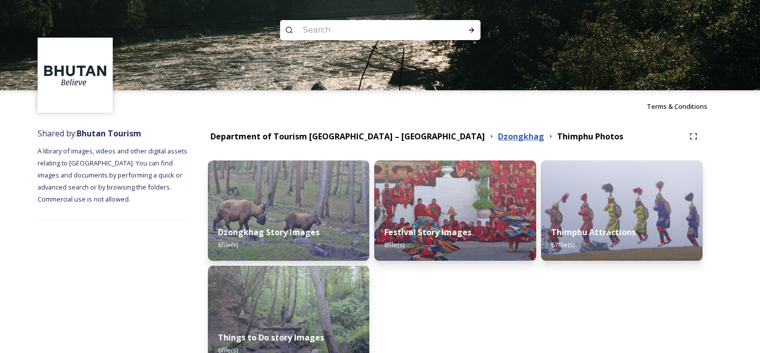
click at [498, 137] on strong "Dzongkhag" at bounding box center [521, 136] width 46 height 11
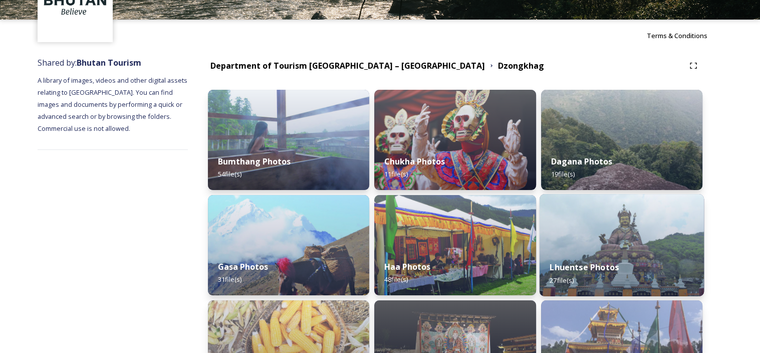
scroll to position [200, 0]
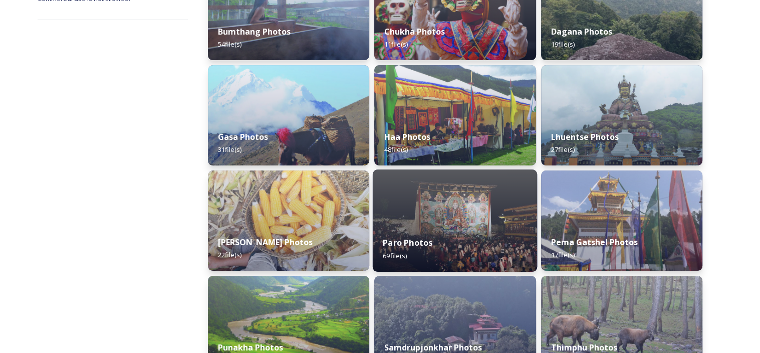
click at [409, 240] on strong "Paro Photos" at bounding box center [408, 242] width 50 height 11
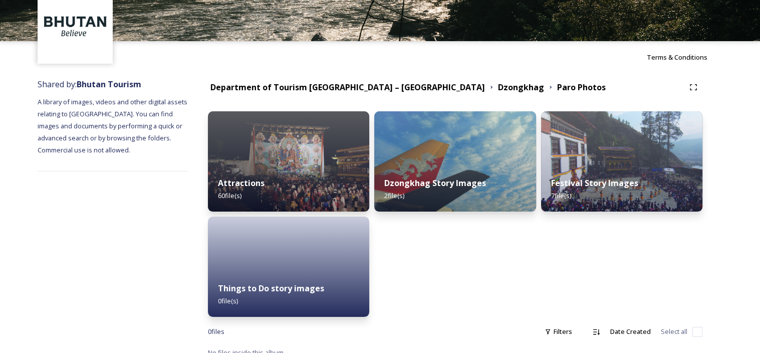
scroll to position [60, 0]
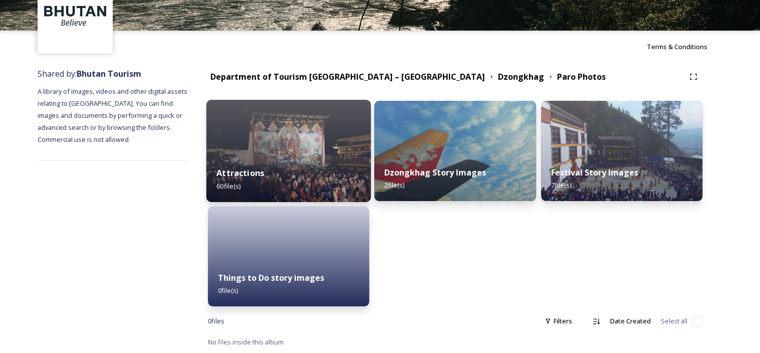
click at [247, 153] on img at bounding box center [288, 151] width 165 height 102
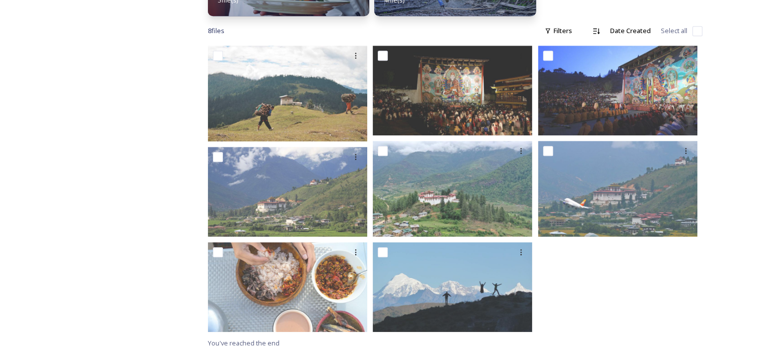
scroll to position [561, 0]
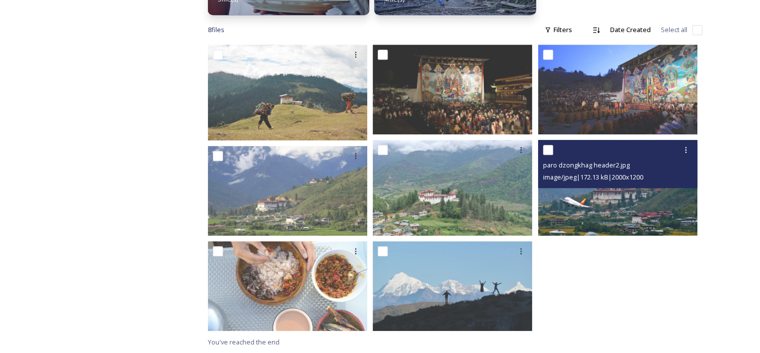
click at [659, 208] on img at bounding box center [617, 188] width 159 height 96
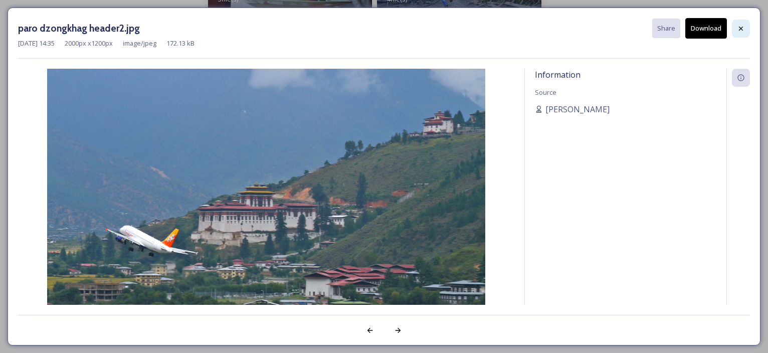
click at [740, 29] on icon at bounding box center [741, 29] width 8 height 8
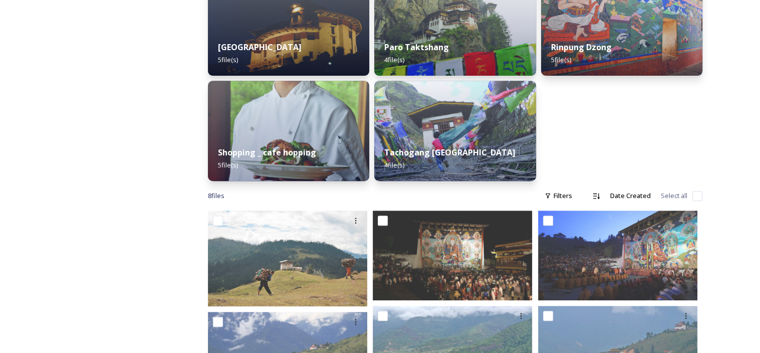
scroll to position [361, 0]
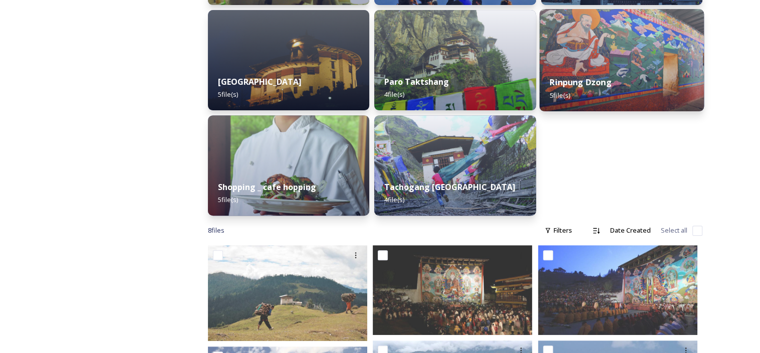
click at [615, 80] on div "Rinpung Dzong 5 file(s)" at bounding box center [621, 89] width 165 height 46
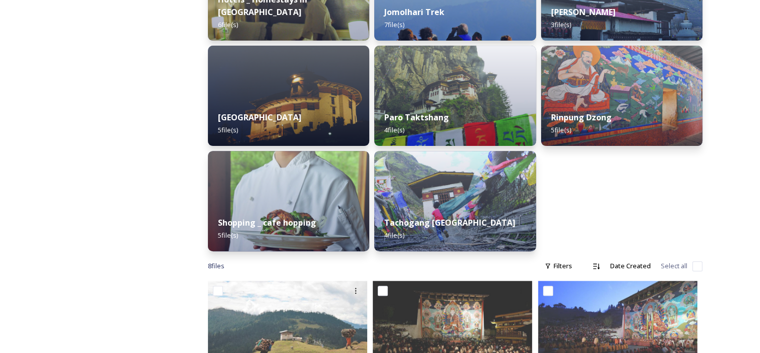
scroll to position [401, 0]
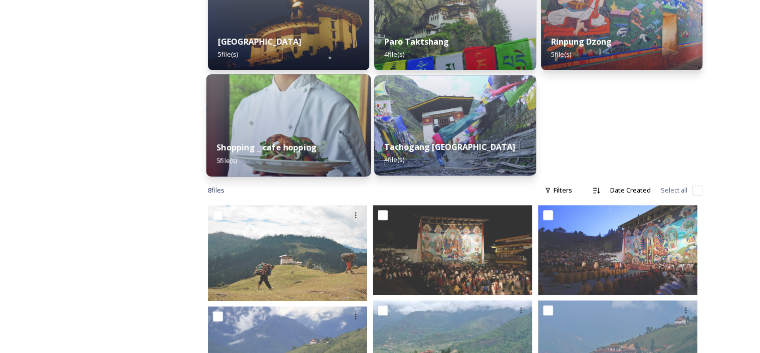
click at [302, 156] on div "Shopping _ cafe hopping 5 file(s)" at bounding box center [288, 154] width 165 height 46
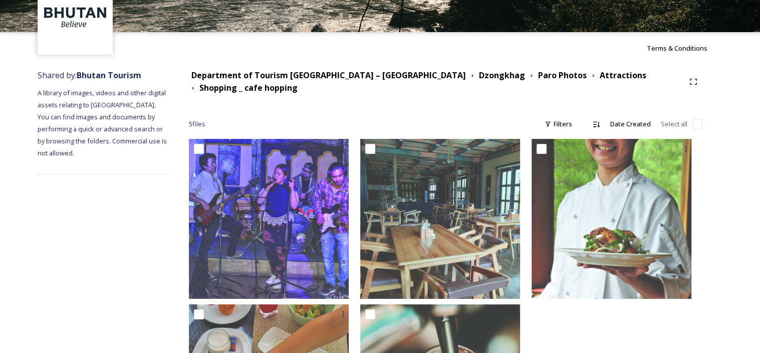
scroll to position [41, 0]
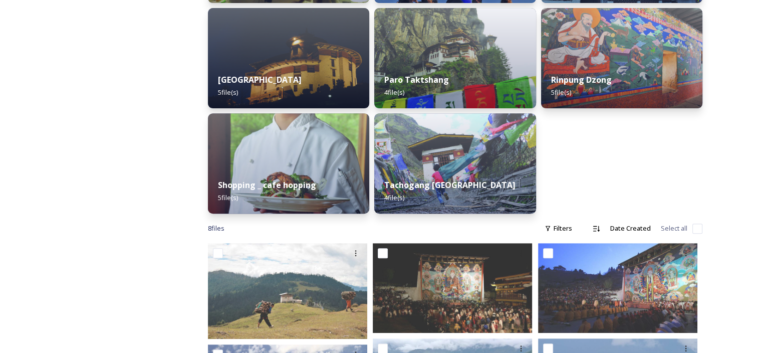
scroll to position [361, 0]
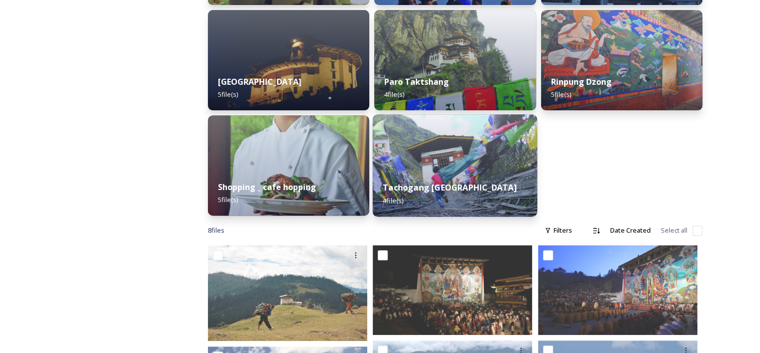
click at [470, 169] on img at bounding box center [455, 165] width 165 height 102
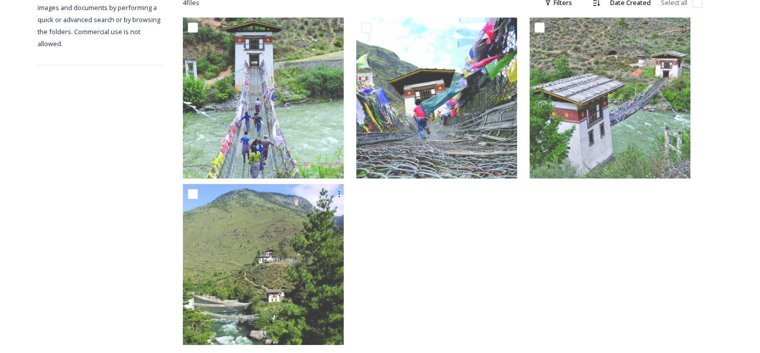
scroll to position [193, 0]
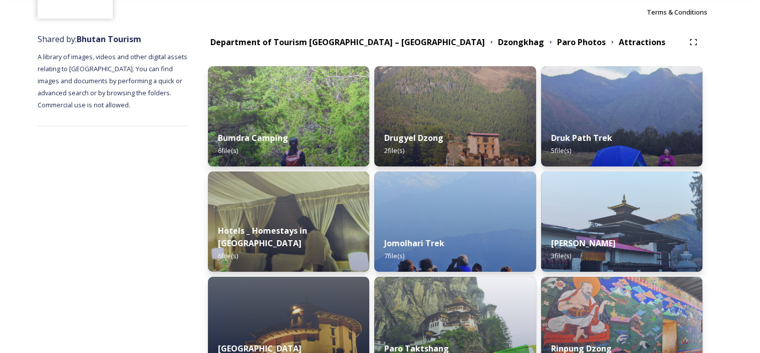
scroll to position [100, 0]
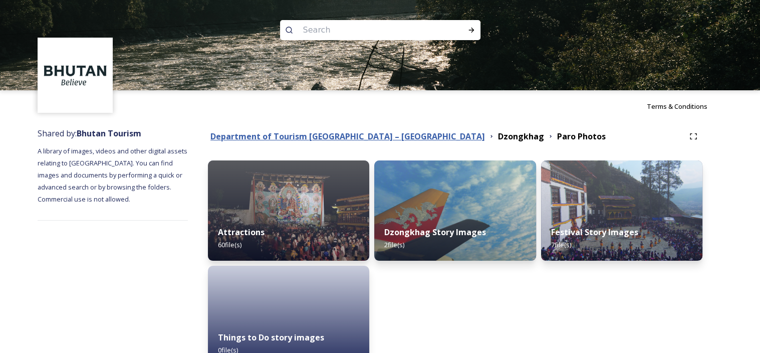
click at [379, 136] on strong "Department of Tourism [GEOGRAPHIC_DATA] – [GEOGRAPHIC_DATA]" at bounding box center [347, 136] width 275 height 11
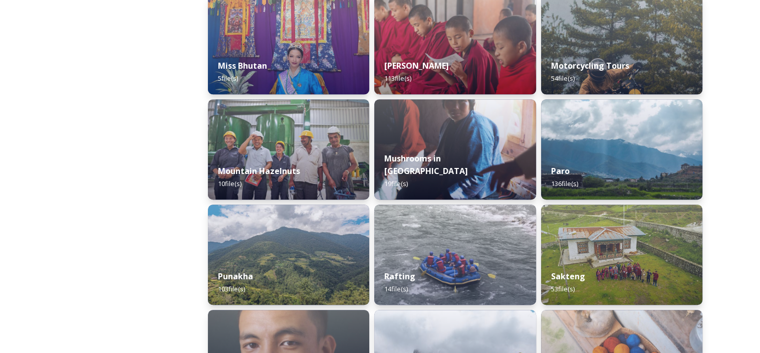
scroll to position [802, 0]
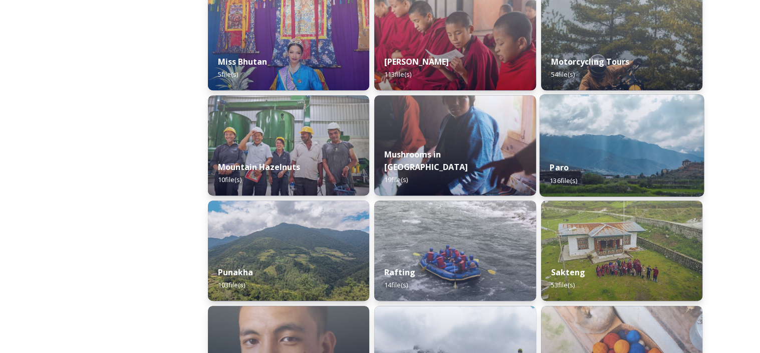
click at [589, 133] on img at bounding box center [621, 145] width 165 height 102
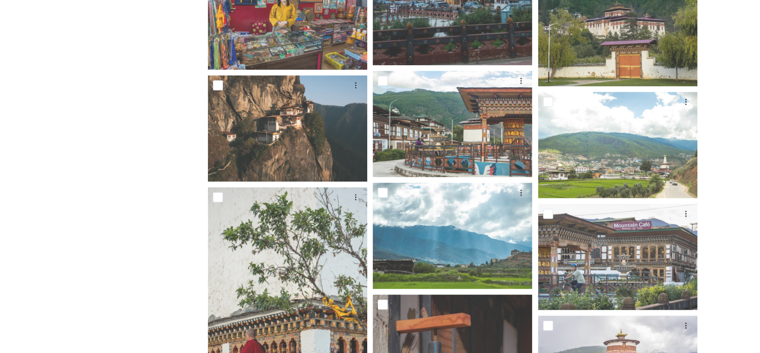
scroll to position [1224, 0]
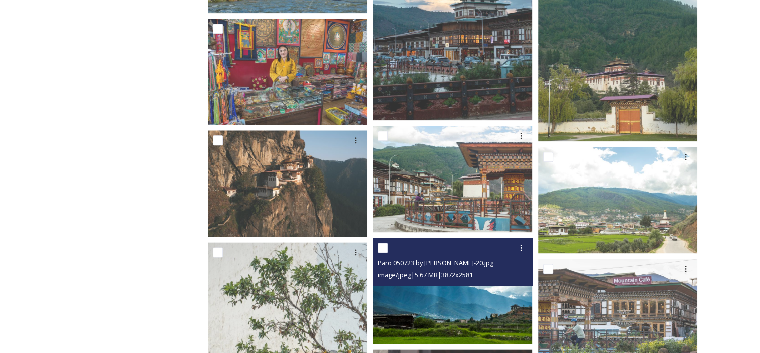
click at [472, 320] on img at bounding box center [452, 291] width 159 height 106
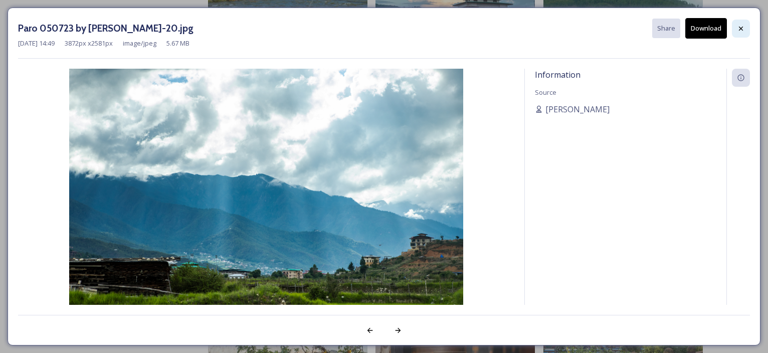
click at [741, 29] on icon at bounding box center [741, 29] width 8 height 8
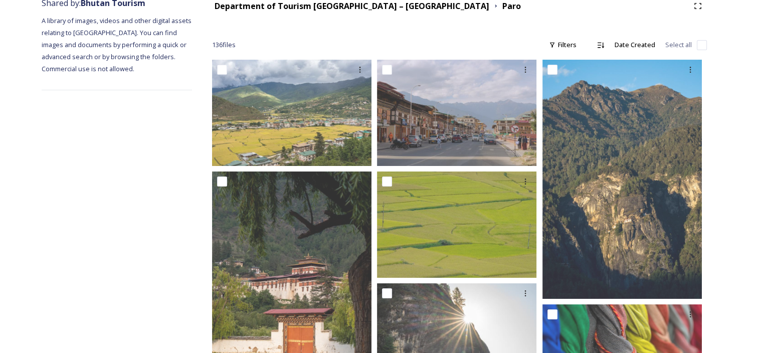
scroll to position [121, 0]
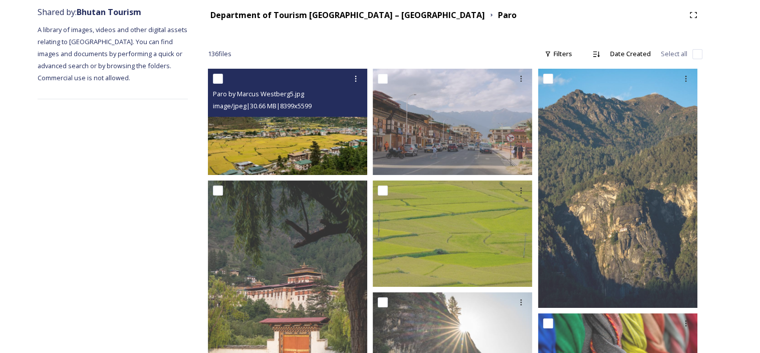
click at [291, 123] on img at bounding box center [287, 122] width 159 height 106
